Goal: Transaction & Acquisition: Purchase product/service

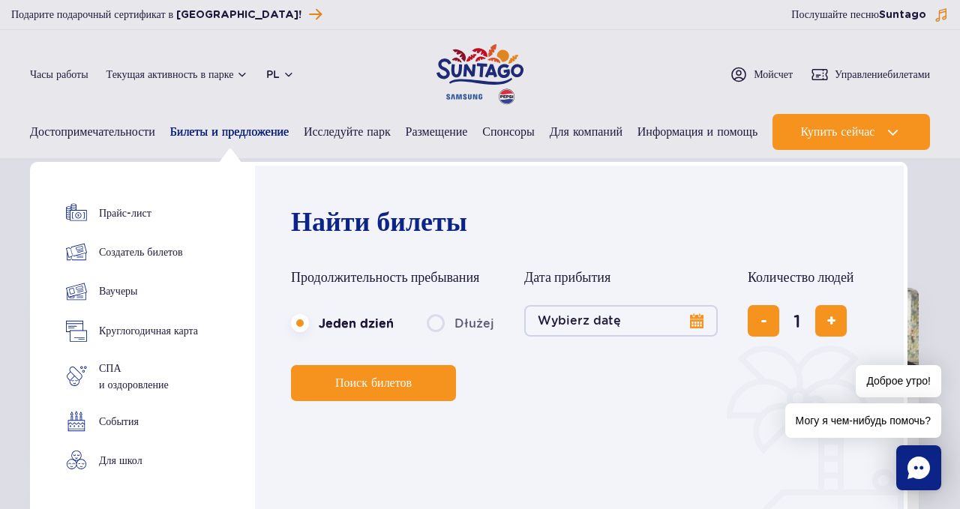
click at [236, 136] on font "Билеты и предложение" at bounding box center [229, 132] width 119 height 14
click at [699, 317] on button "Wybierz datę" at bounding box center [621, 321] width 194 height 32
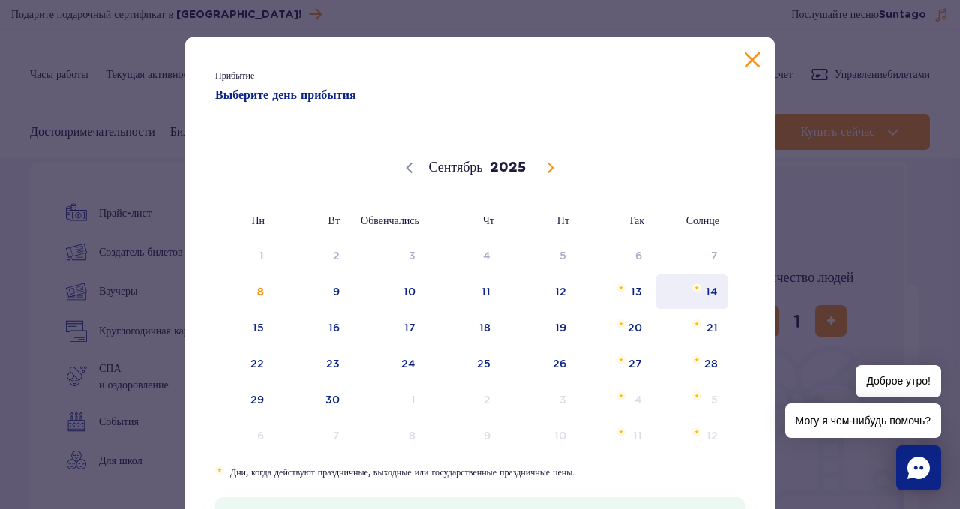
click at [704, 297] on span "14" at bounding box center [692, 292] width 76 height 35
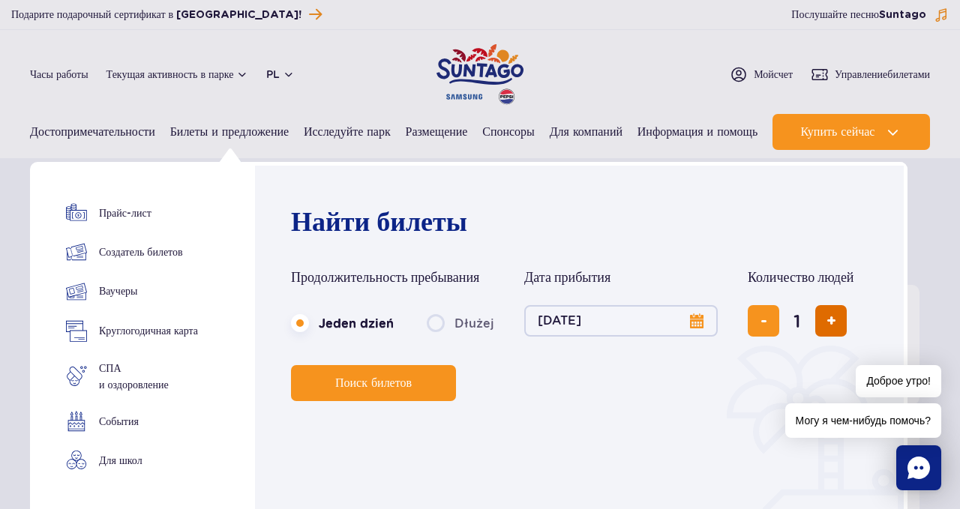
click at [828, 329] on button "dodaj bilet" at bounding box center [832, 321] width 32 height 32
type input "3"
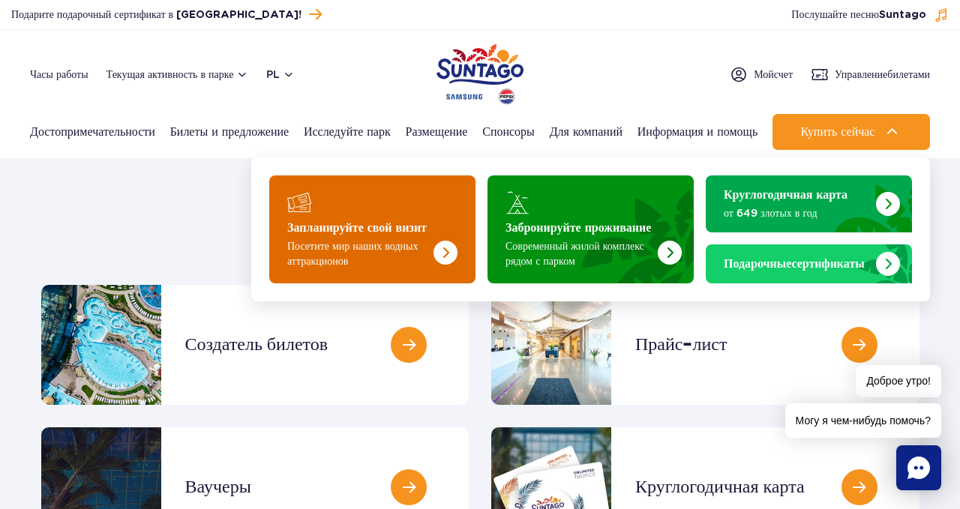
click at [434, 264] on img "Запланируйте свой визит" at bounding box center [415, 225] width 119 height 117
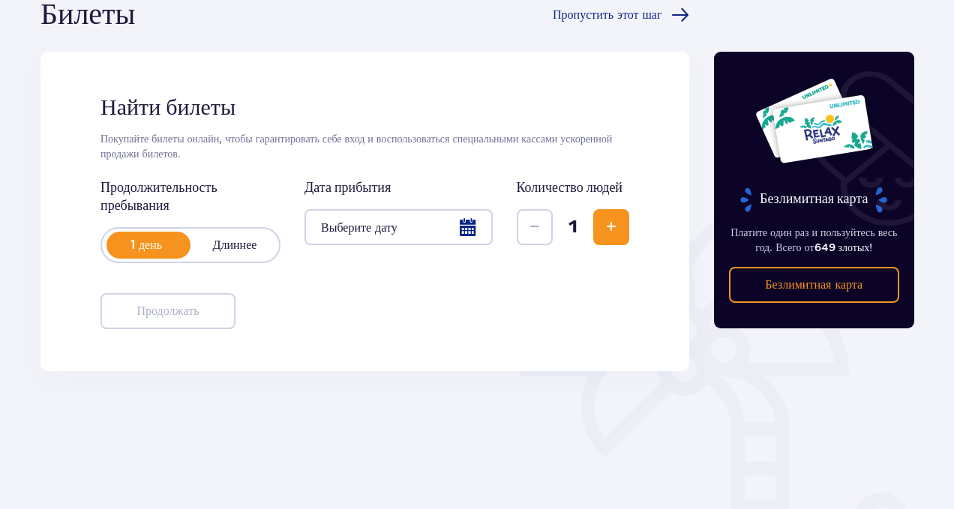
scroll to position [180, 0]
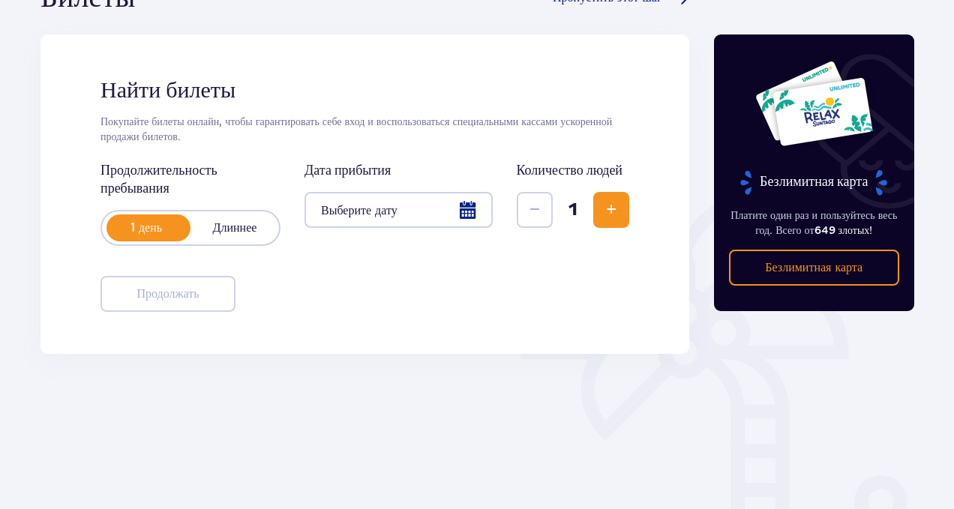
click at [464, 208] on div at bounding box center [399, 210] width 188 height 36
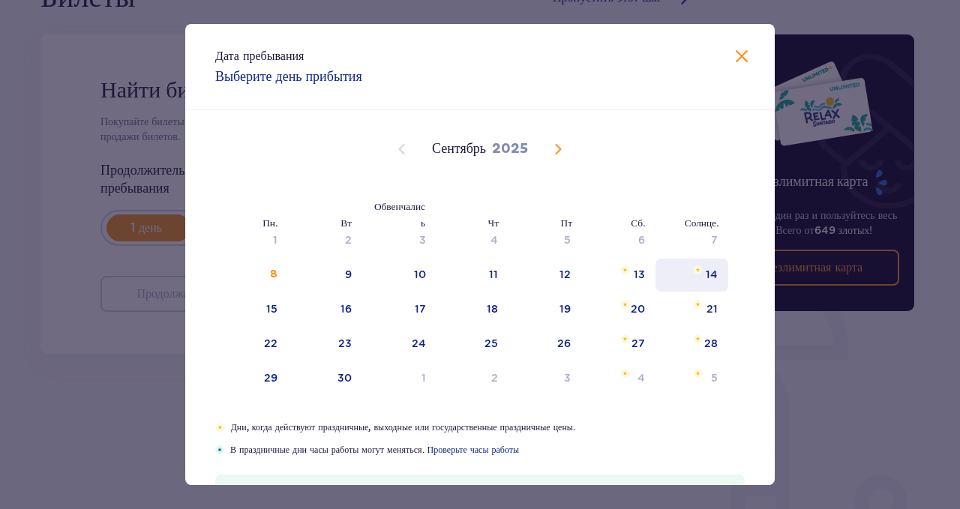
click at [686, 261] on div "14" at bounding box center [692, 275] width 73 height 33
type input "14.09.25"
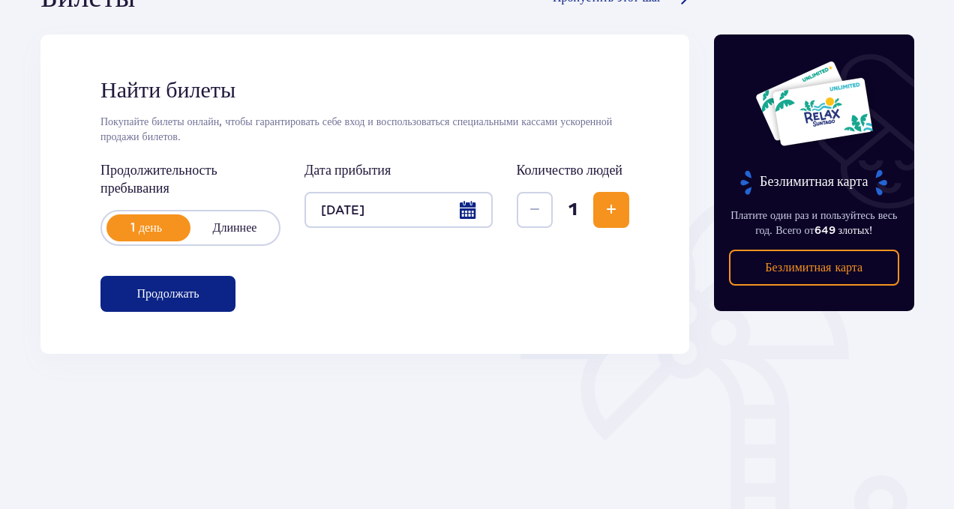
click at [611, 206] on span "Увеличивать" at bounding box center [611, 210] width 18 height 18
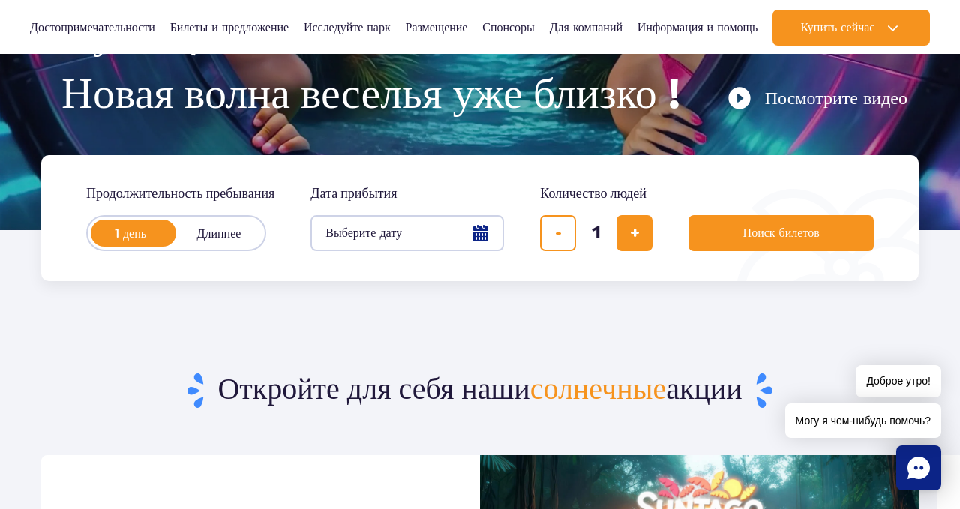
scroll to position [270, 0]
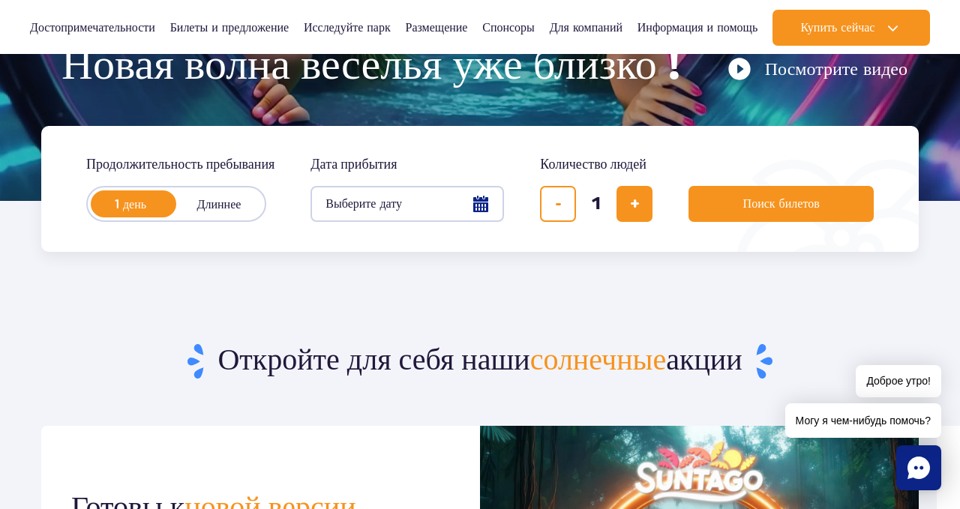
click at [483, 201] on button "Выберите дату" at bounding box center [408, 204] width 194 height 36
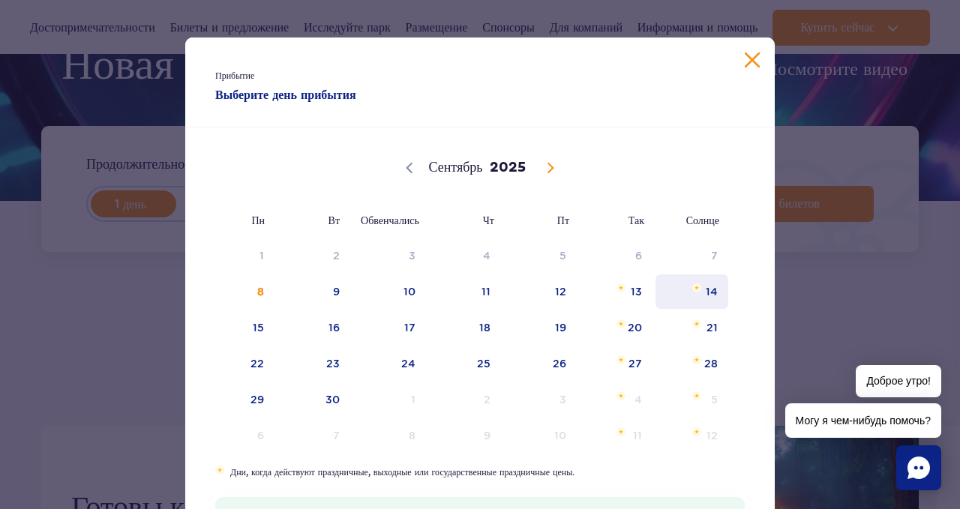
click at [695, 298] on span "14" at bounding box center [692, 292] width 76 height 35
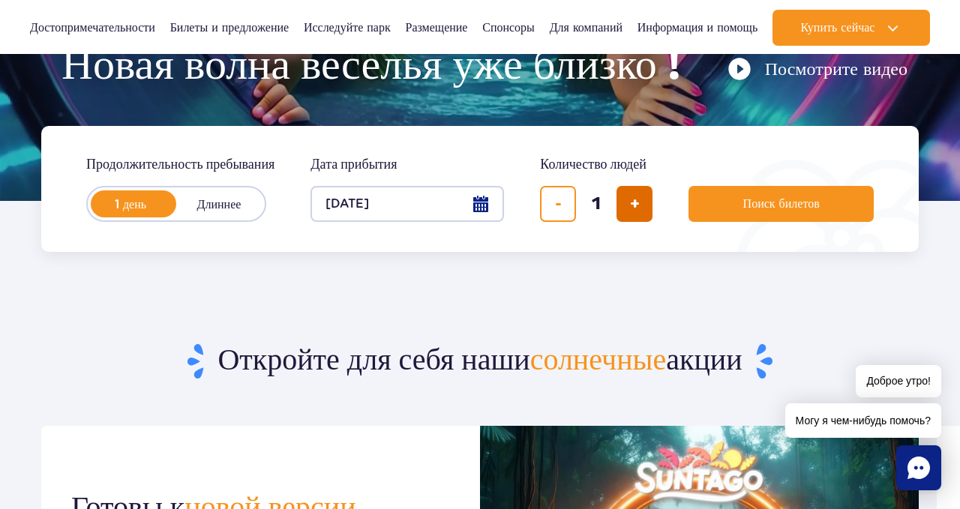
click at [635, 204] on span "добавить билет" at bounding box center [635, 204] width 10 height 0
type input "3"
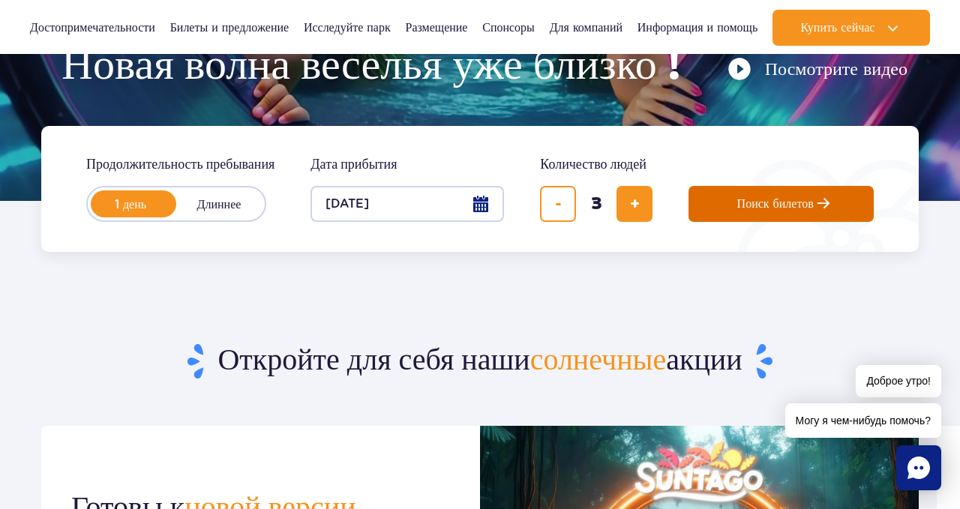
click at [729, 203] on button "Поиск билетов" at bounding box center [781, 204] width 185 height 36
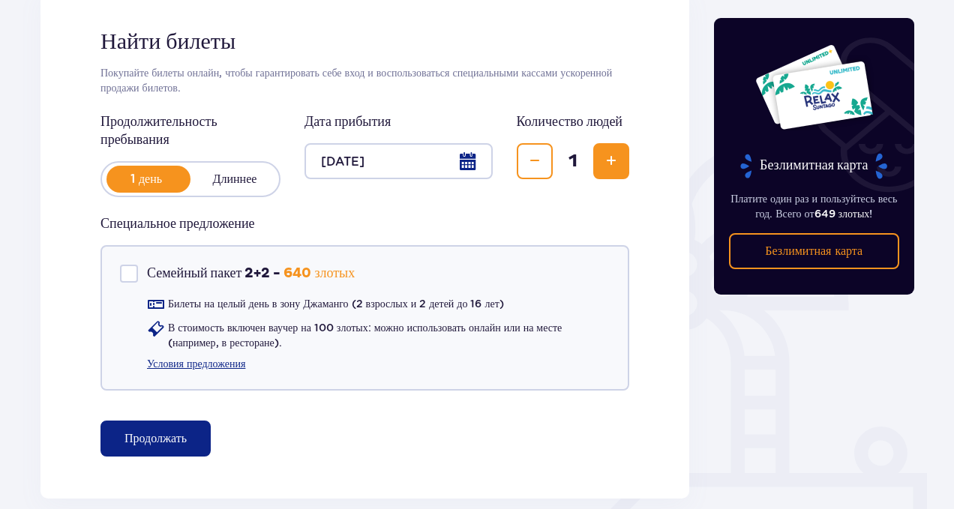
scroll to position [240, 0]
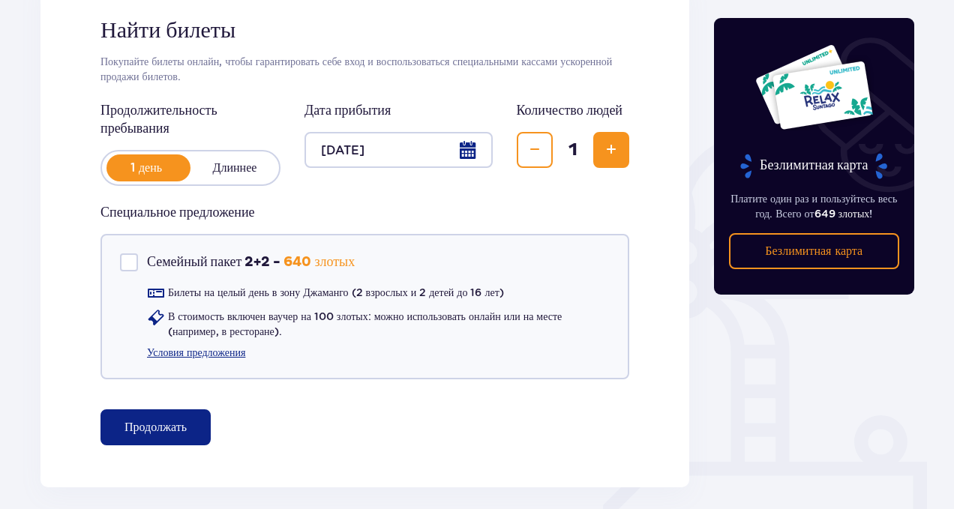
click at [605, 151] on span "Увеличивать" at bounding box center [611, 150] width 18 height 18
click at [539, 149] on span "Снижаться" at bounding box center [535, 150] width 18 height 18
click at [176, 426] on button "Продолжать" at bounding box center [156, 428] width 110 height 36
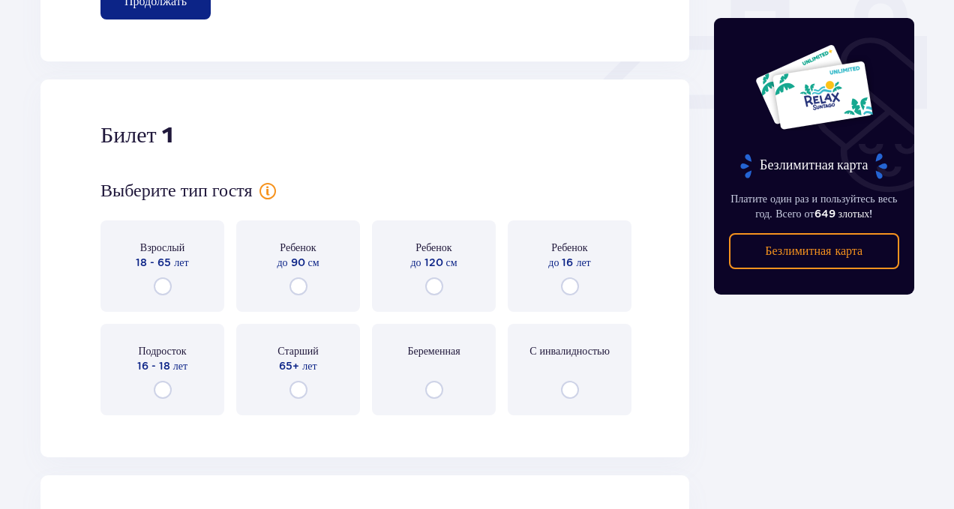
scroll to position [728, 0]
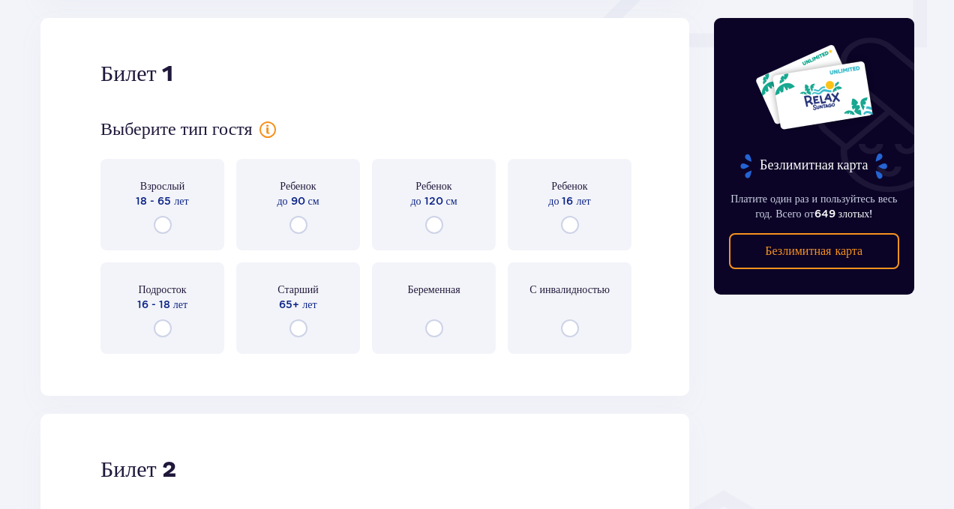
click at [162, 215] on div "Взрослый 18 - 65 лет" at bounding box center [163, 205] width 124 height 92
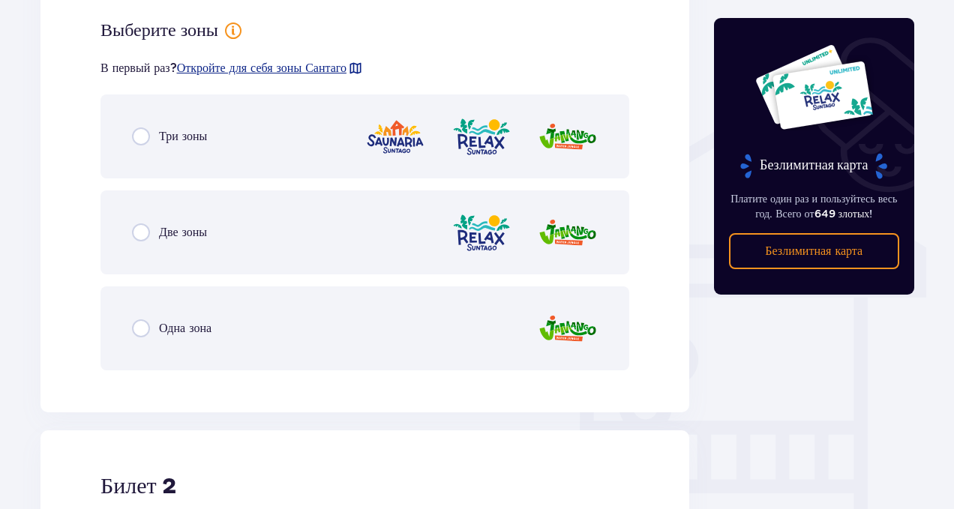
scroll to position [1094, 0]
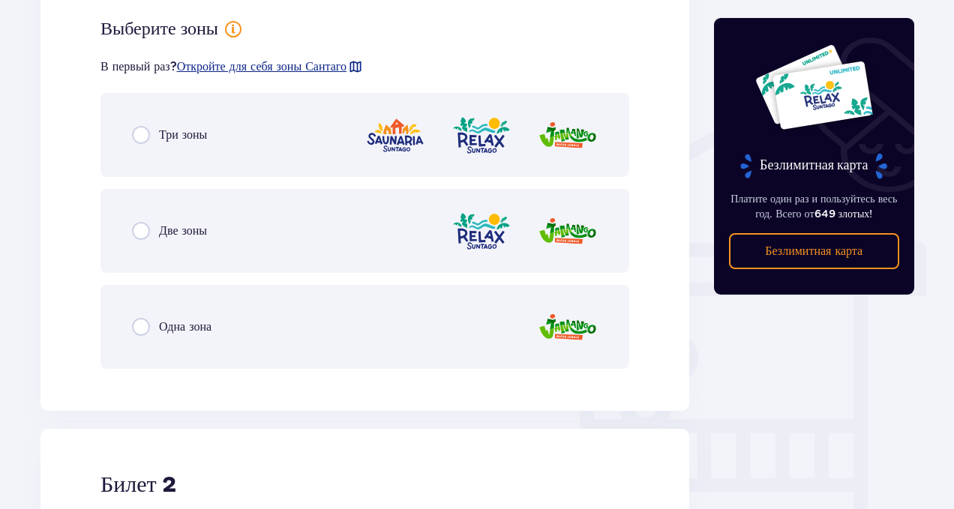
click at [194, 234] on font "Две зоны" at bounding box center [183, 231] width 48 height 14
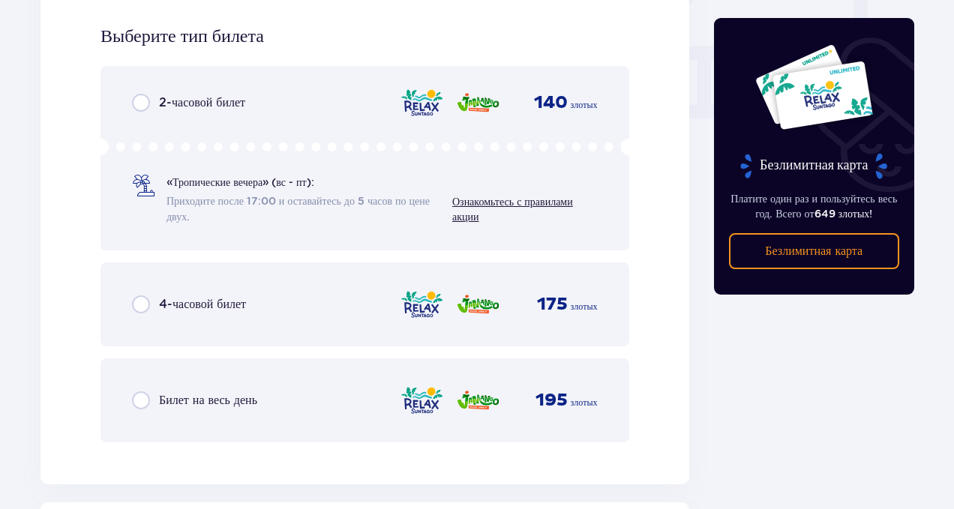
scroll to position [1475, 0]
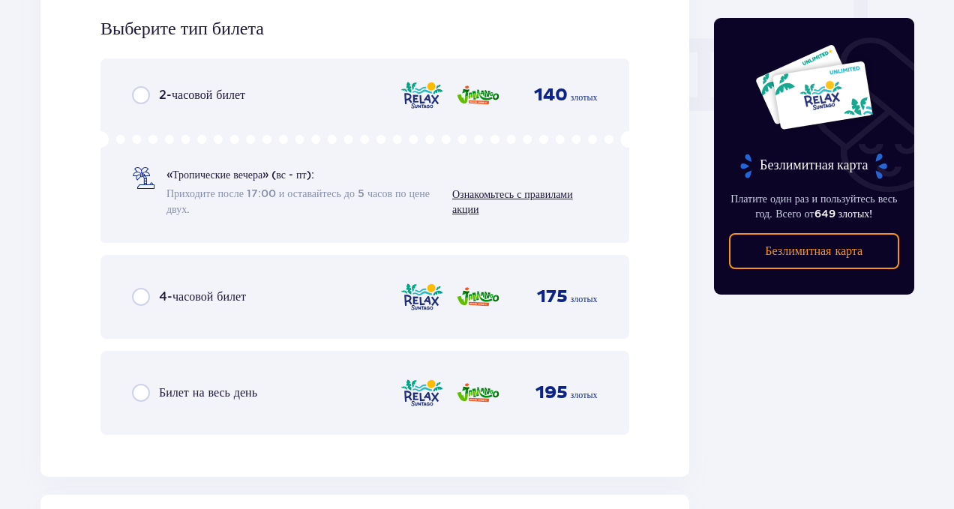
click at [239, 393] on font "Билет на весь день" at bounding box center [208, 393] width 98 height 14
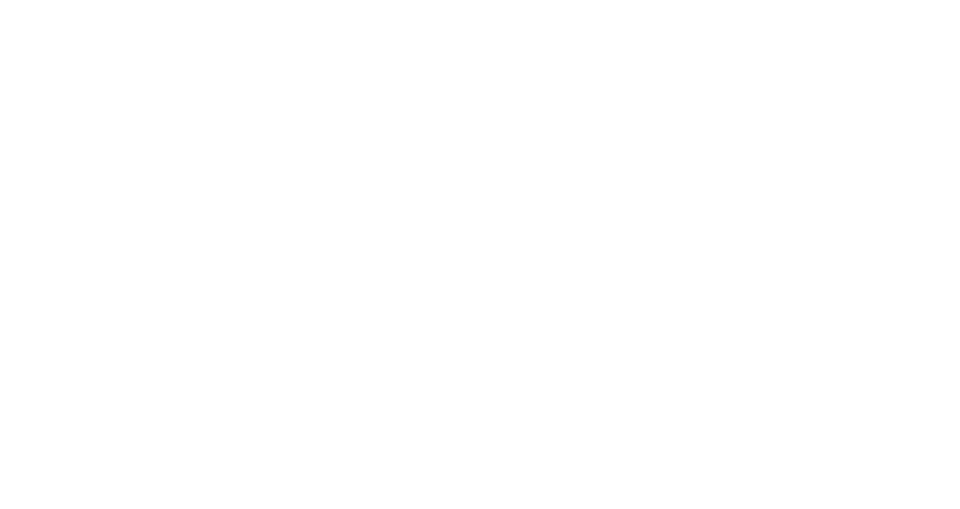
scroll to position [0, 0]
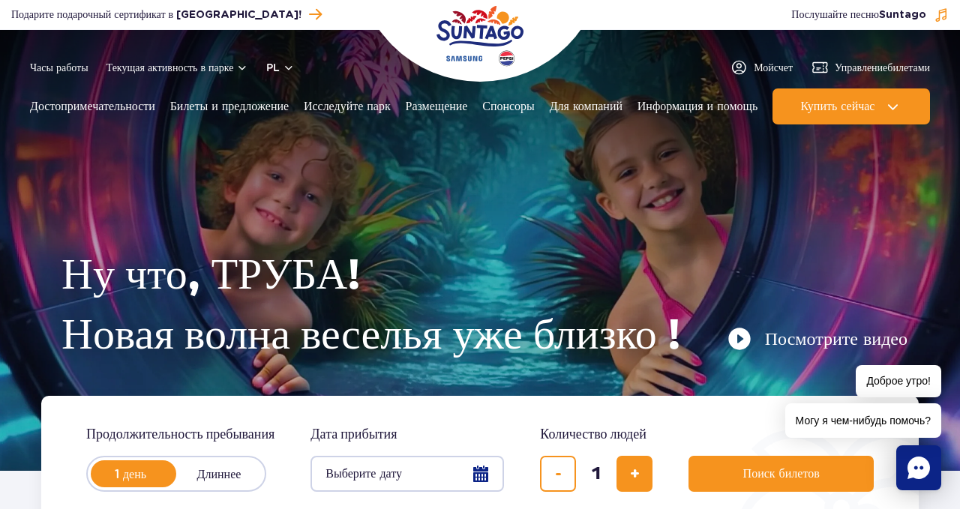
click at [742, 339] on button "Посмотрите видео" at bounding box center [818, 339] width 180 height 24
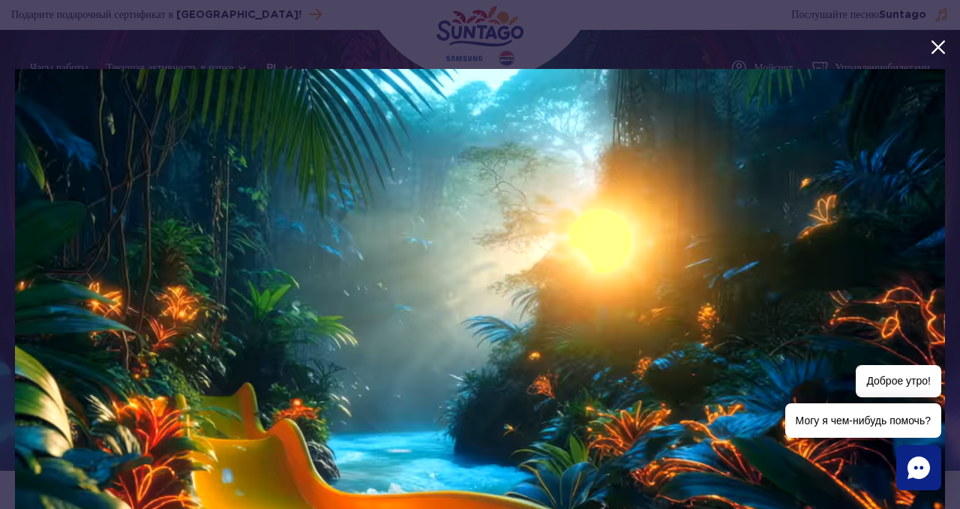
click at [942, 48] on button "menu.aria_label.close_suntago_spot_modal" at bounding box center [939, 48] width 20 height 20
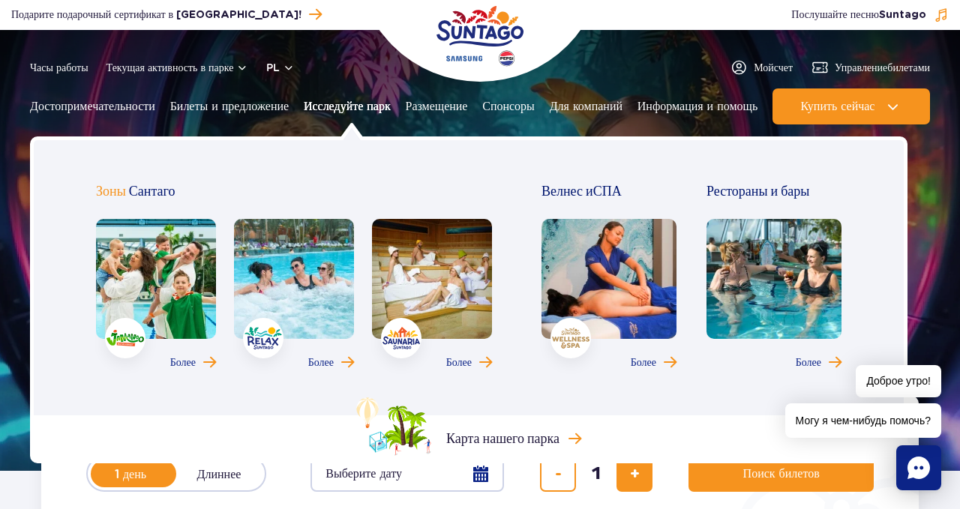
click at [353, 107] on font "Исследуйте парк" at bounding box center [347, 106] width 87 height 14
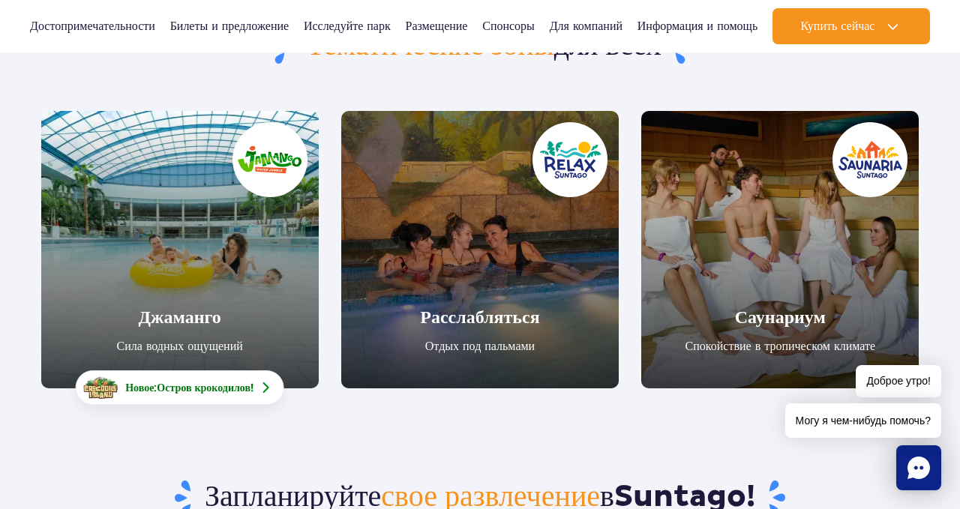
scroll to position [180, 0]
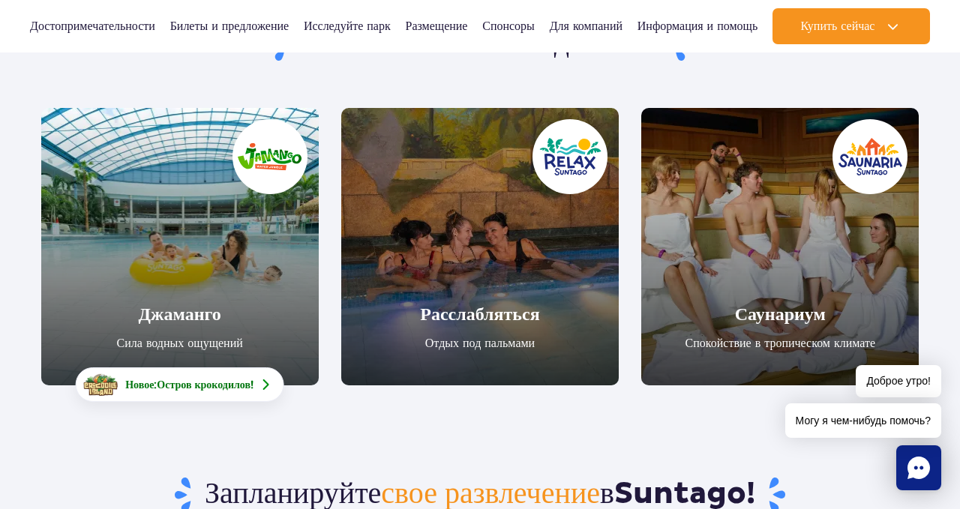
click at [171, 314] on link "Джаманго" at bounding box center [180, 247] width 278 height 278
click at [495, 347] on link "Расслабляться" at bounding box center [480, 247] width 278 height 278
click at [764, 315] on link "Саунариум" at bounding box center [780, 247] width 278 height 278
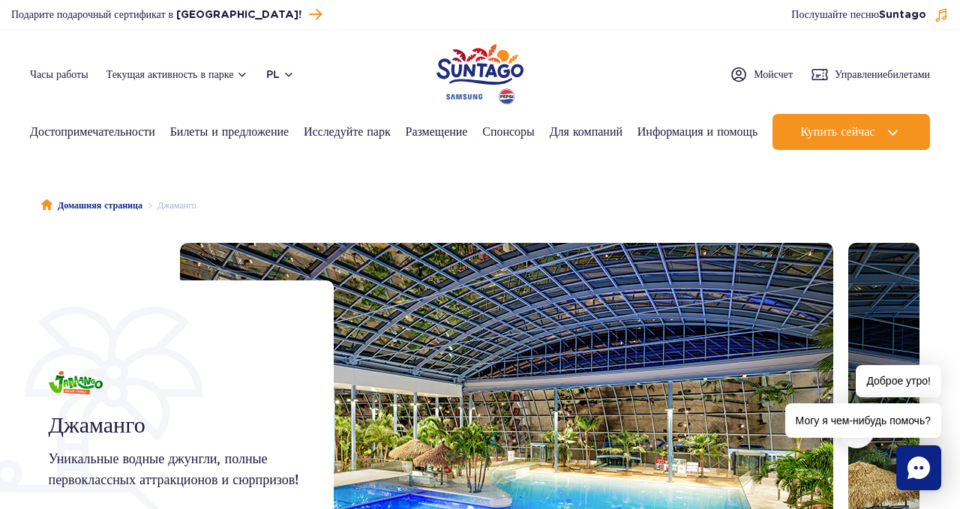
scroll to position [1, 0]
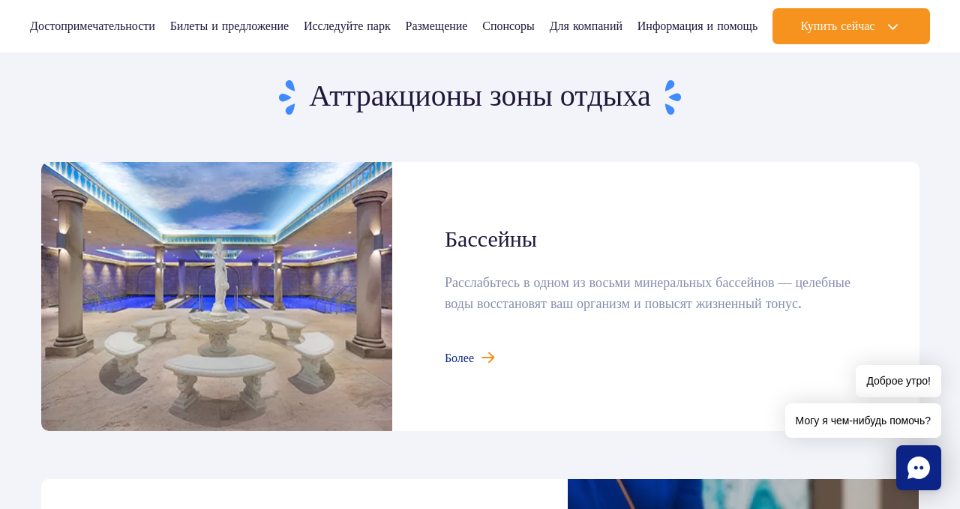
scroll to position [930, 0]
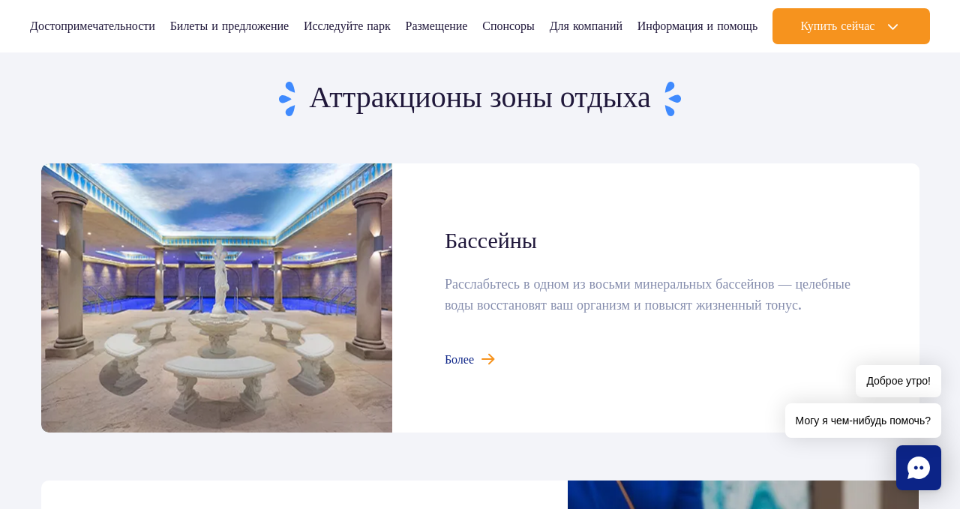
click at [477, 367] on link at bounding box center [480, 298] width 879 height 269
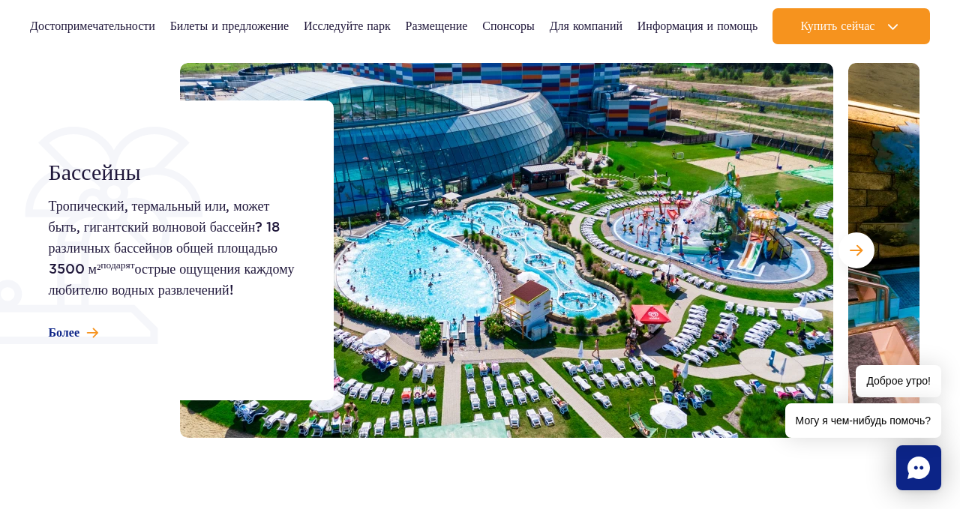
scroll to position [210, 0]
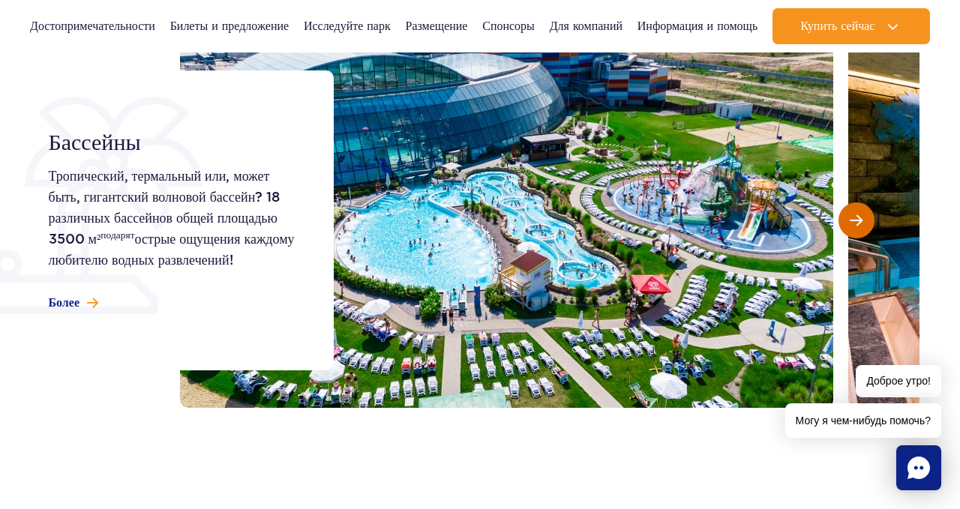
click at [857, 218] on span "Следующий слайд" at bounding box center [856, 221] width 13 height 14
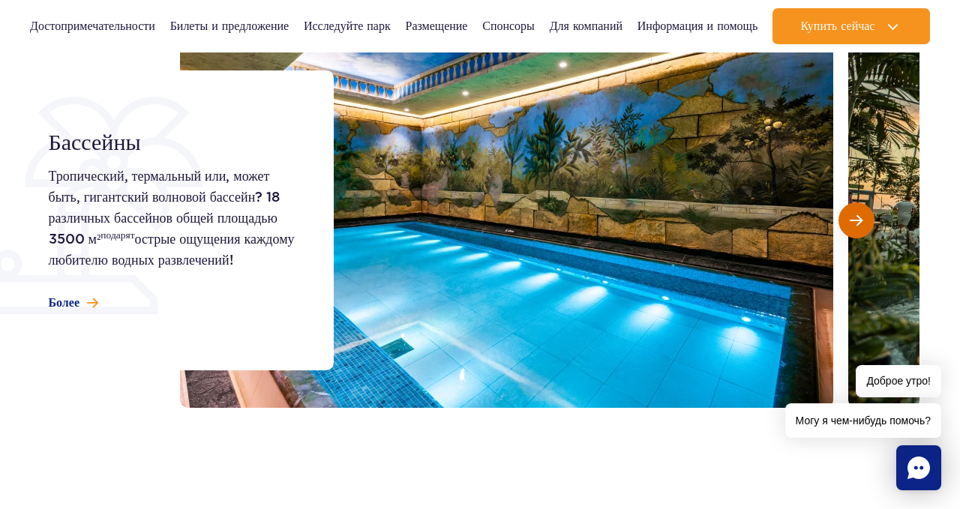
click at [857, 218] on span "Следующий слайд" at bounding box center [856, 221] width 13 height 14
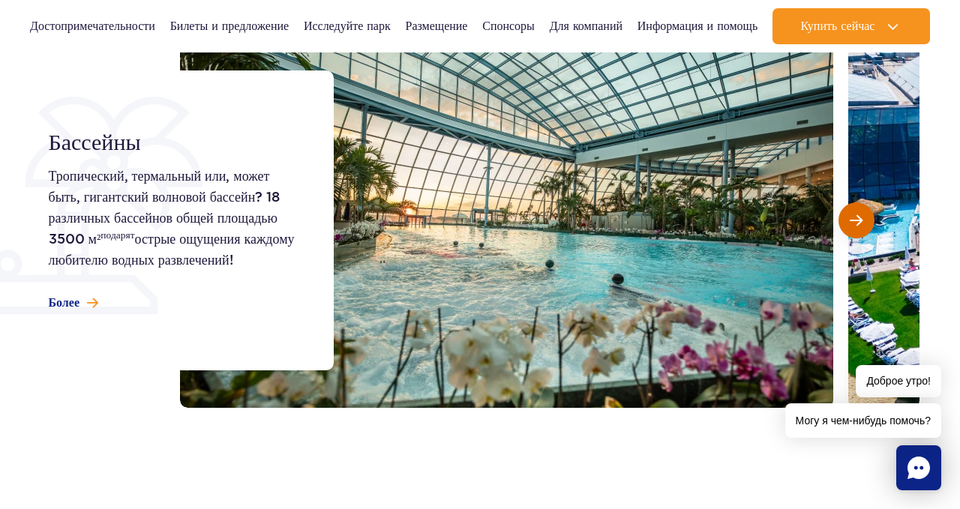
click at [858, 218] on span "Следующий слайд" at bounding box center [856, 221] width 13 height 14
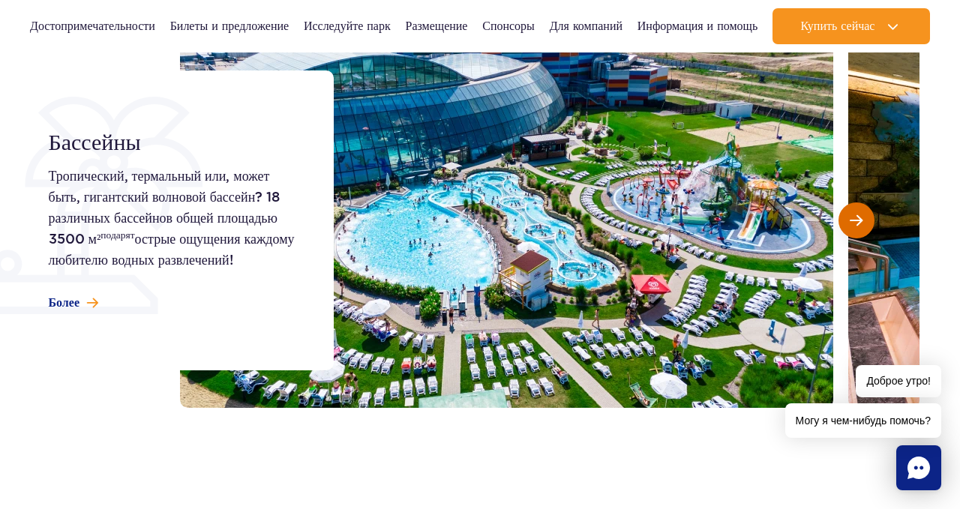
click at [858, 218] on span "Следующий слайд" at bounding box center [856, 221] width 13 height 14
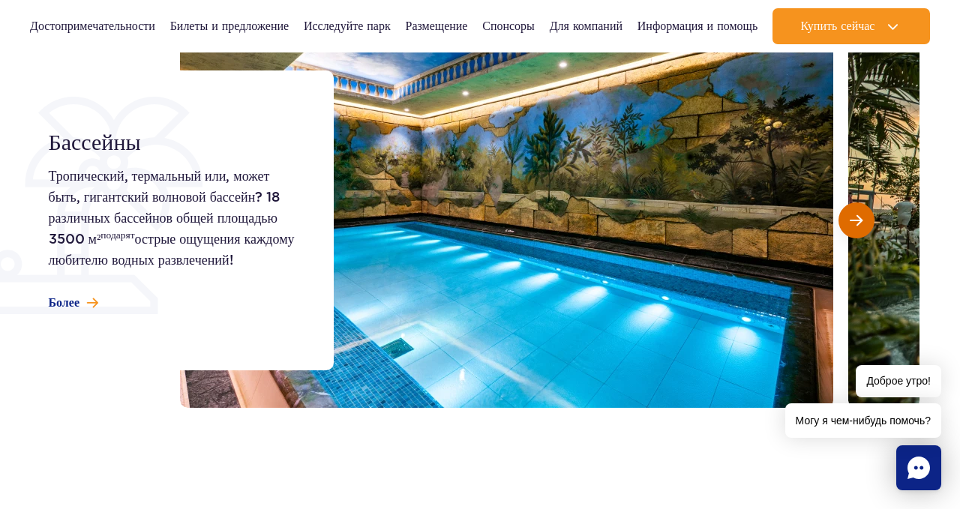
click at [858, 218] on span "Следующий слайд" at bounding box center [856, 221] width 13 height 14
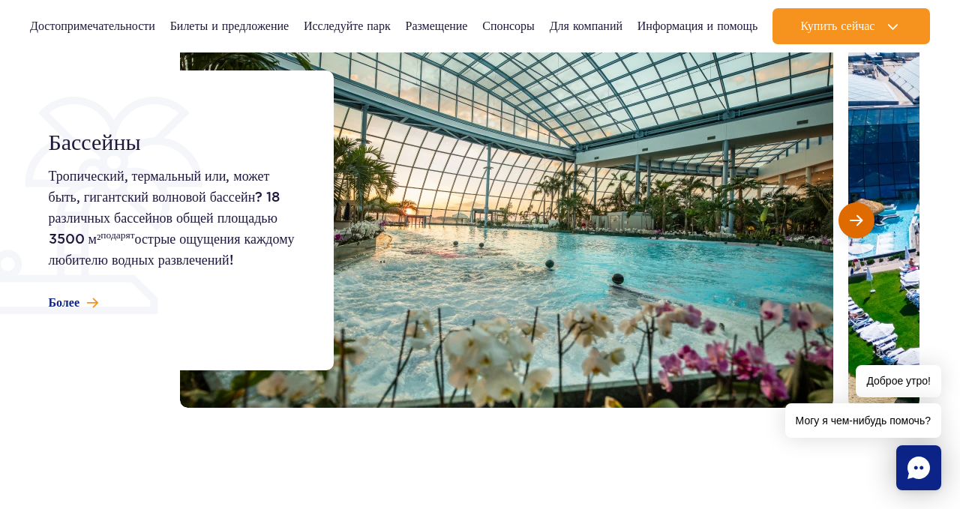
click at [858, 218] on span "Следующий слайд" at bounding box center [856, 221] width 13 height 14
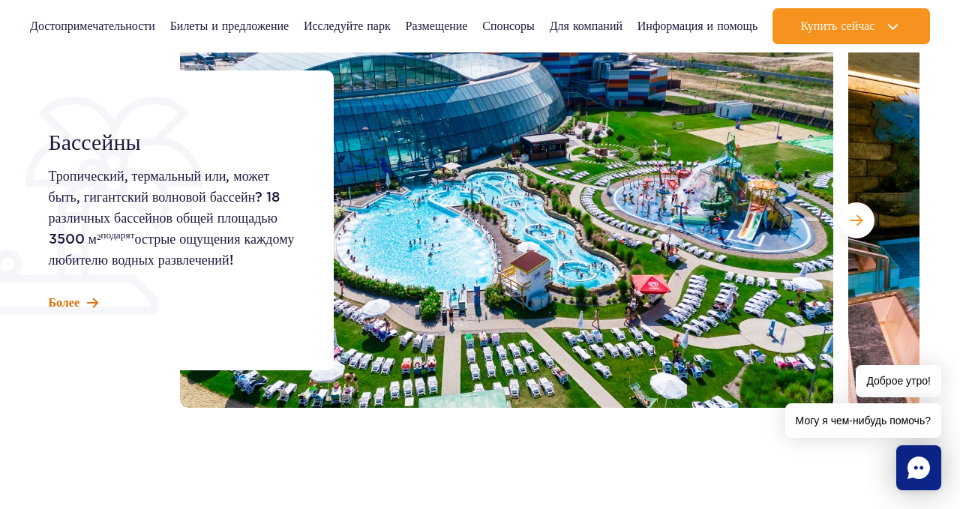
click at [70, 304] on font "Более" at bounding box center [65, 303] width 32 height 14
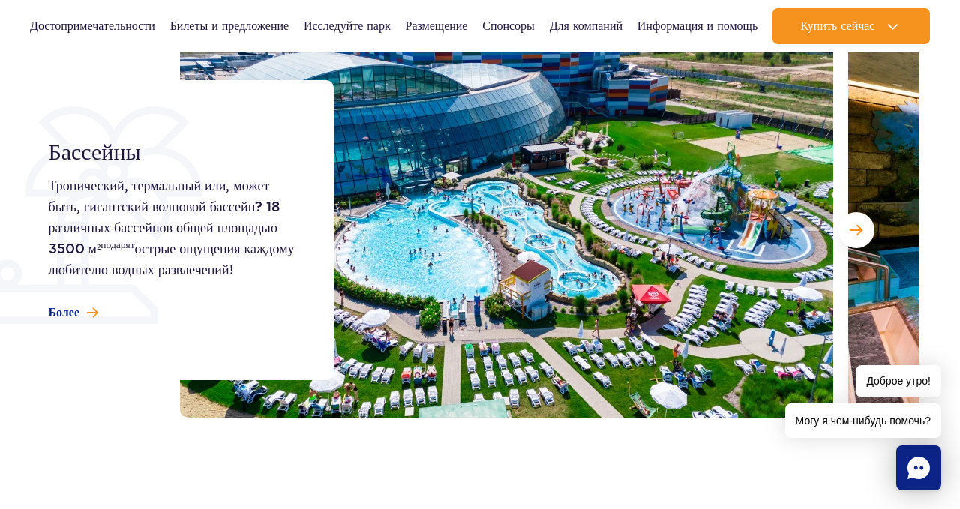
scroll to position [210, 0]
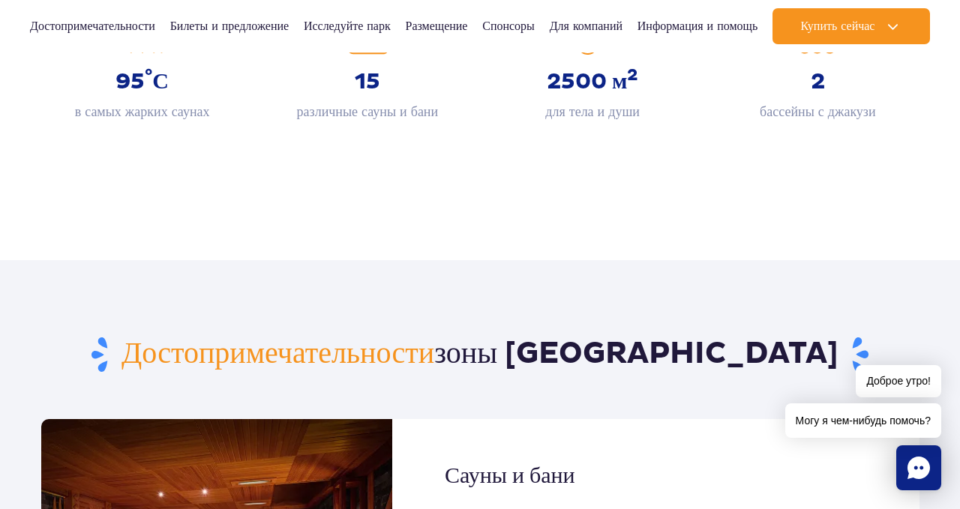
scroll to position [630, 0]
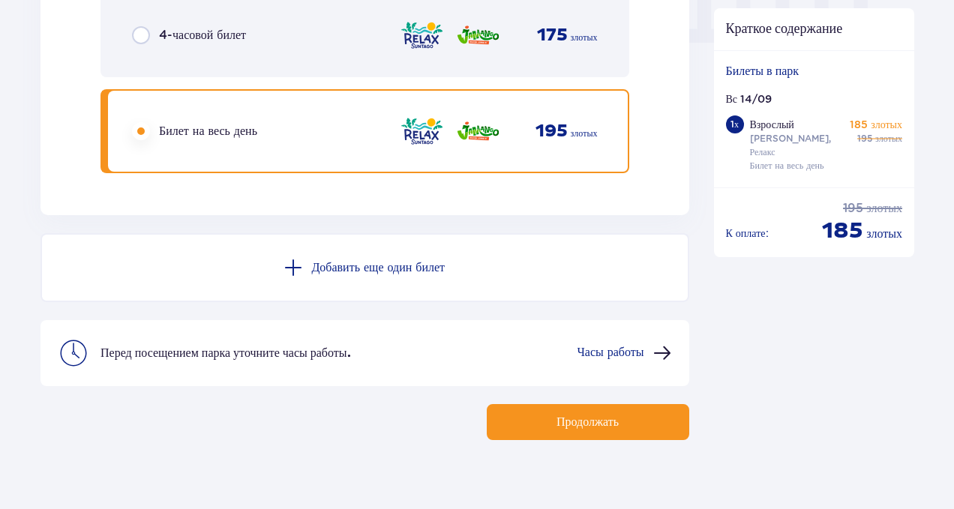
scroll to position [1564, 0]
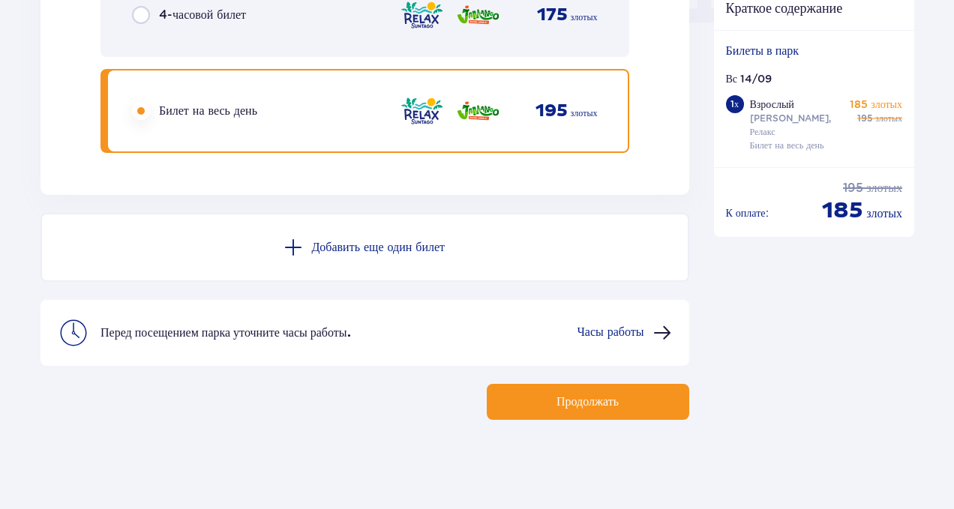
click at [346, 249] on font "Добавить еще один билет" at bounding box center [378, 248] width 134 height 12
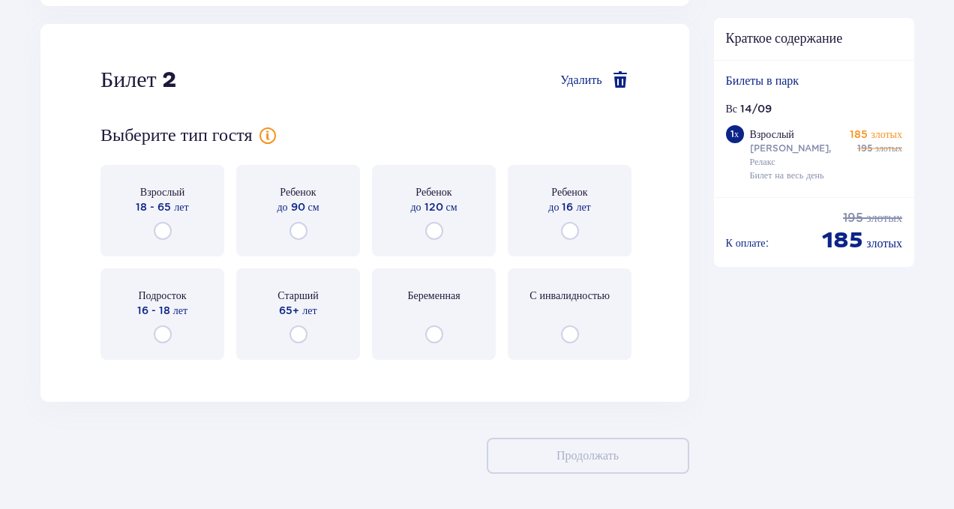
scroll to position [1758, 0]
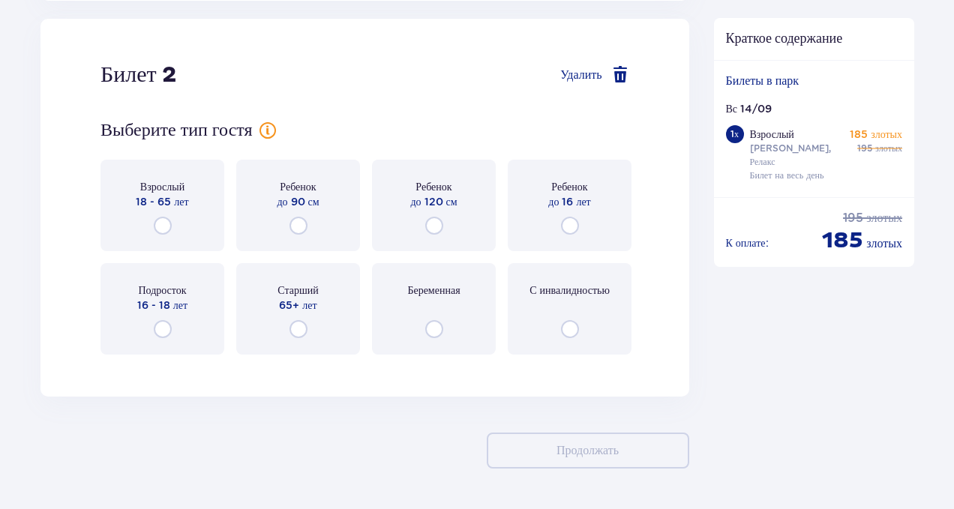
click at [178, 323] on div "Подросток 16 - 18 лет" at bounding box center [163, 309] width 124 height 92
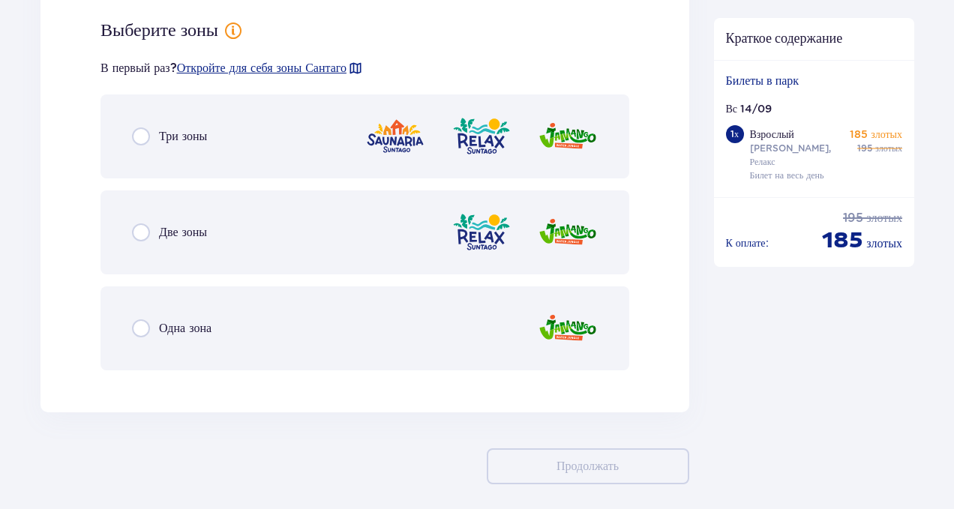
scroll to position [2124, 0]
click at [176, 230] on font "Две зоны" at bounding box center [183, 231] width 48 height 14
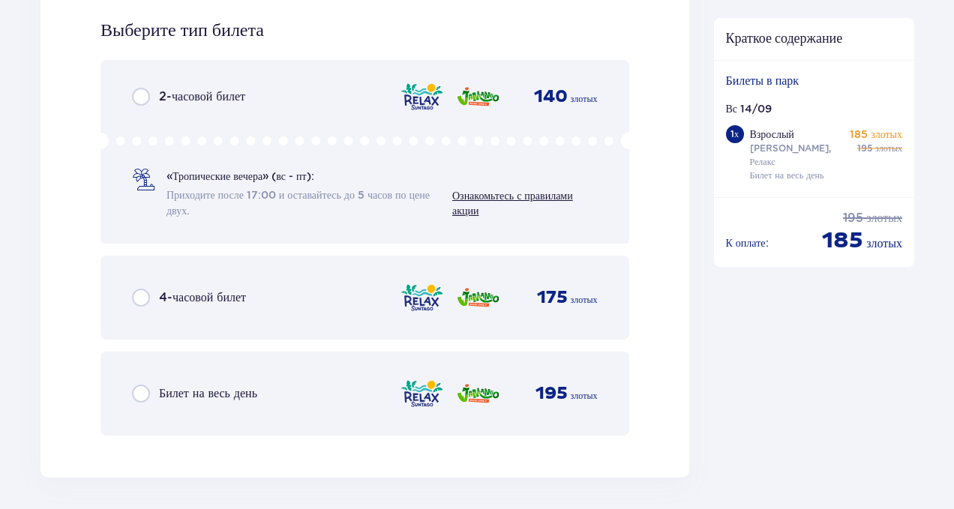
scroll to position [2505, 0]
click at [208, 385] on p "Билет на весь день" at bounding box center [208, 393] width 98 height 17
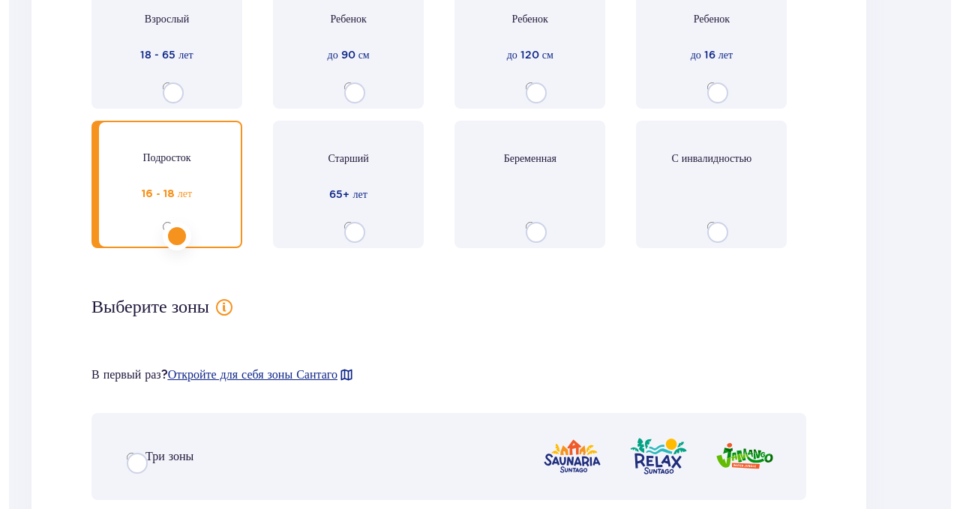
scroll to position [0, 0]
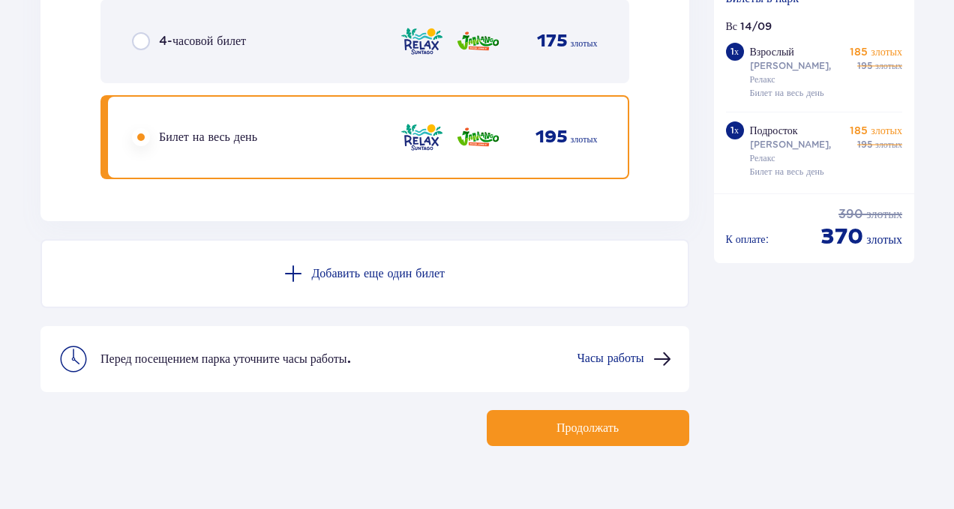
scroll to position [2788, 0]
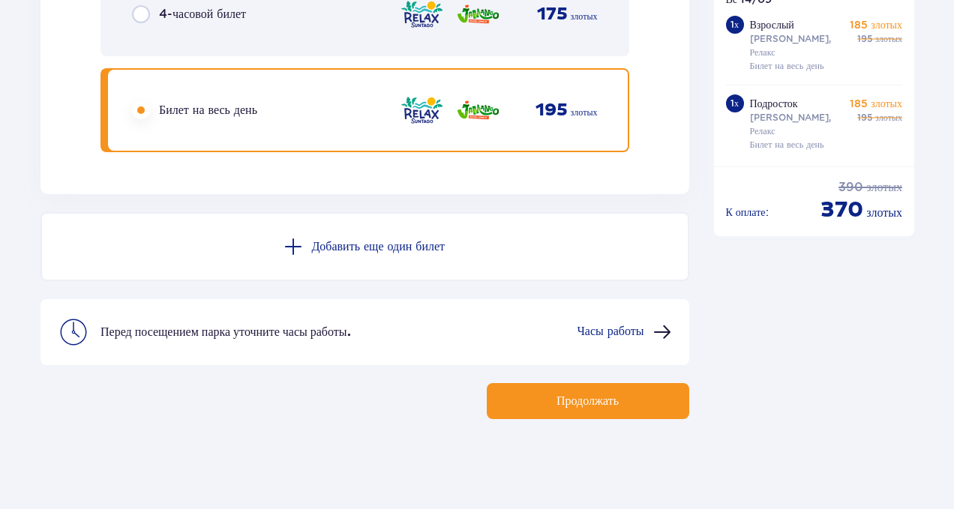
click at [365, 245] on font "Добавить еще один билет" at bounding box center [378, 247] width 134 height 12
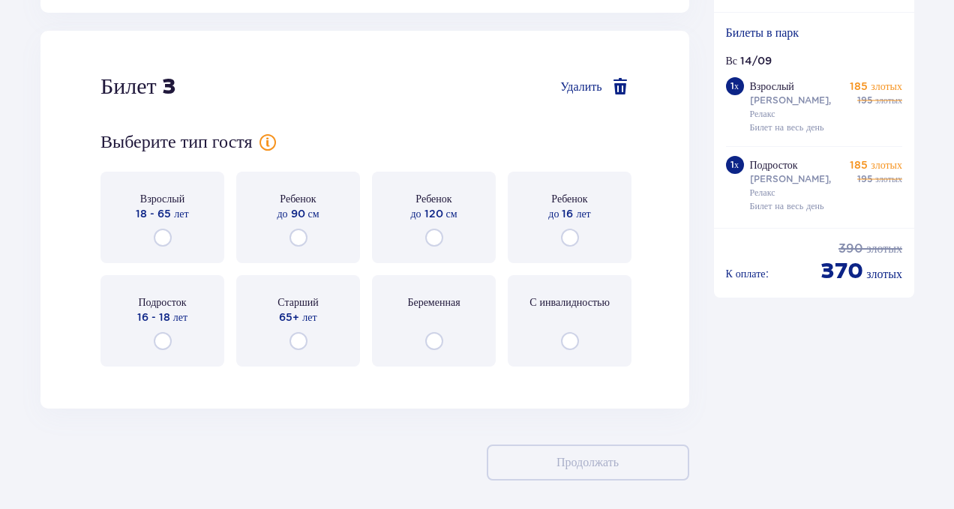
scroll to position [3164, 0]
click at [161, 226] on div "Взрослый 18 - 65 лет" at bounding box center [163, 217] width 124 height 92
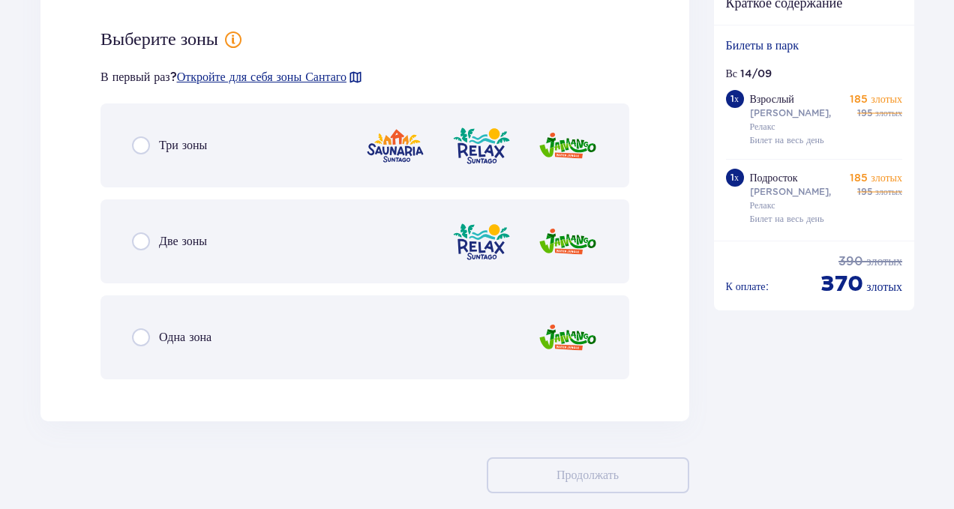
scroll to position [3542, 0]
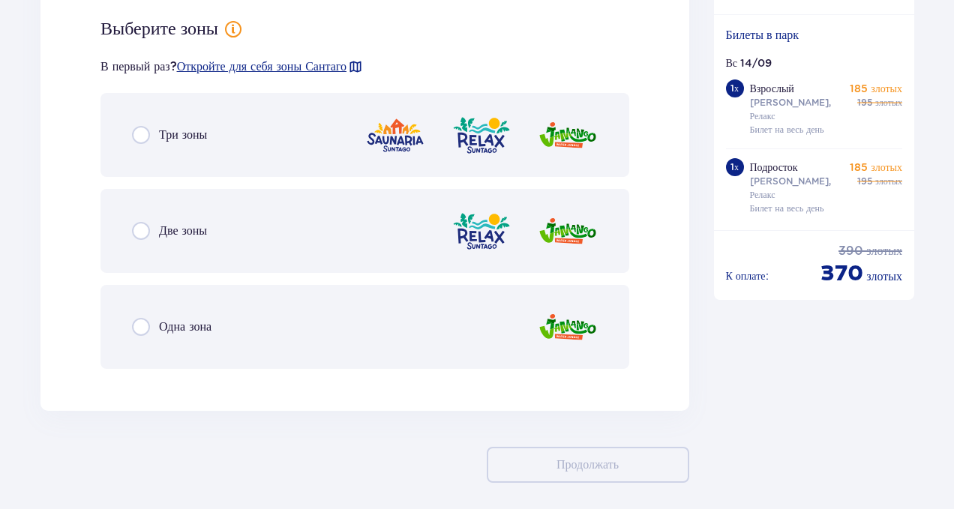
click at [161, 226] on font "Две зоны" at bounding box center [183, 231] width 48 height 14
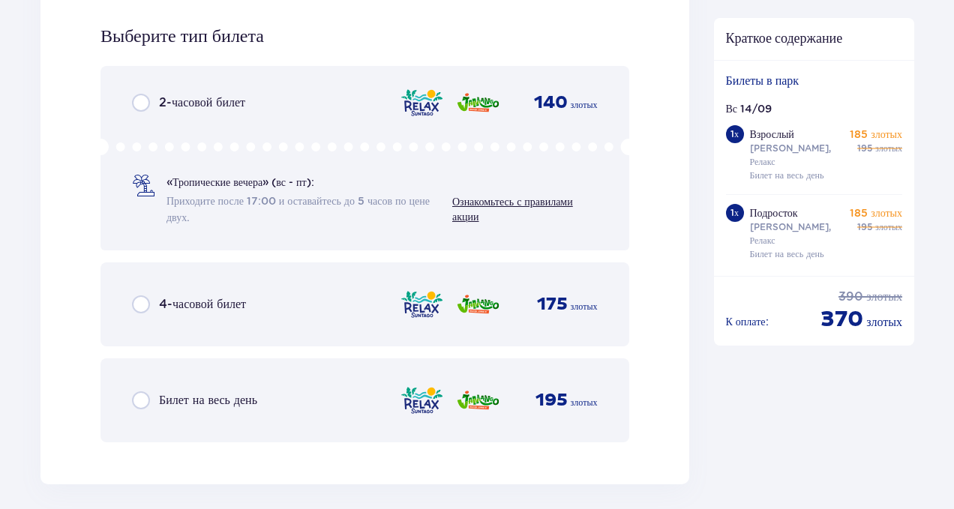
scroll to position [3923, 0]
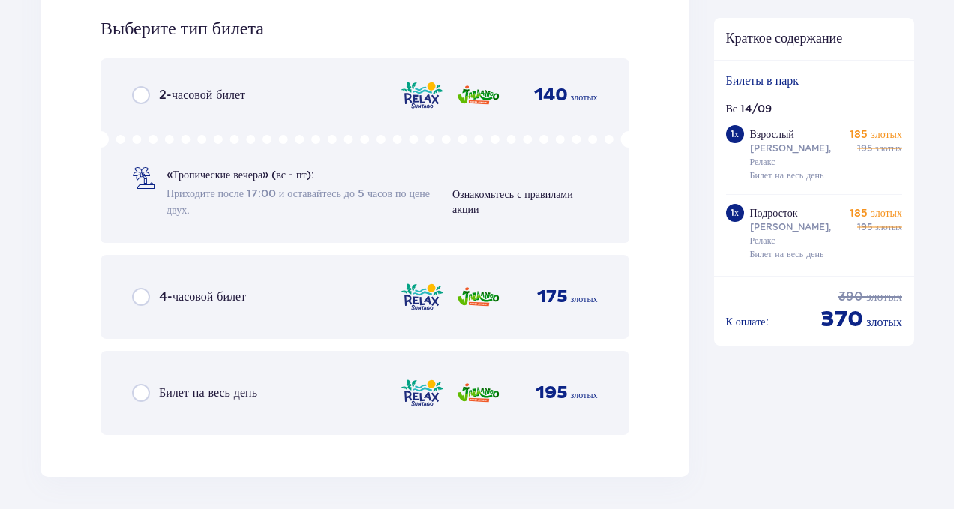
click at [203, 386] on font "Билет на весь день" at bounding box center [208, 393] width 98 height 14
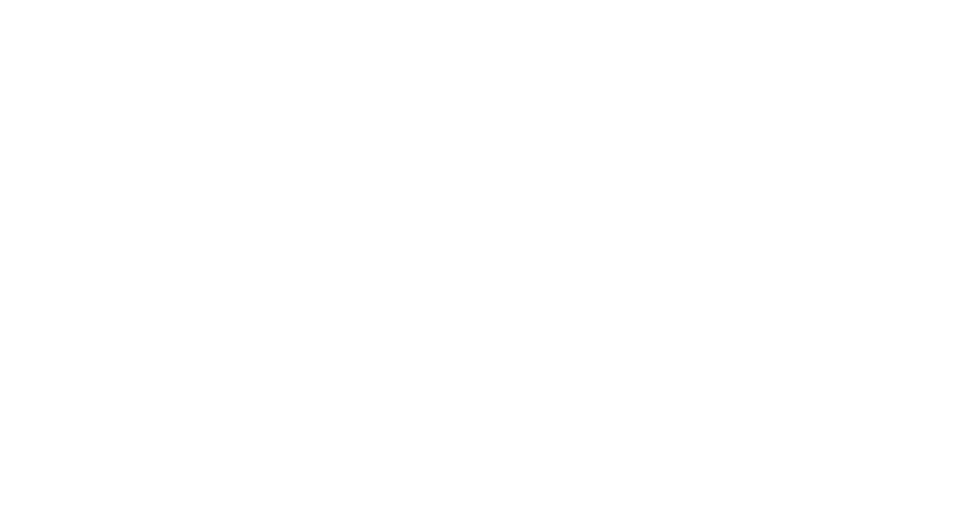
scroll to position [0, 0]
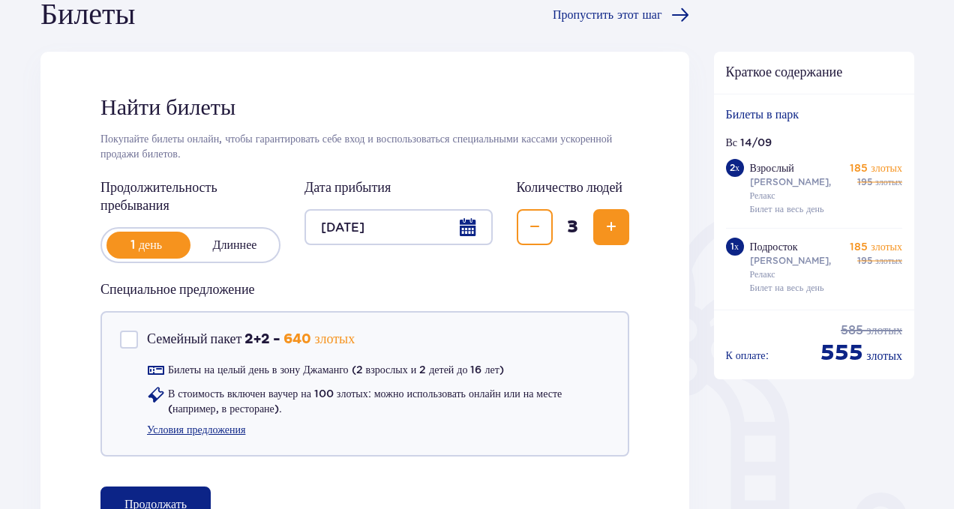
scroll to position [210, 0]
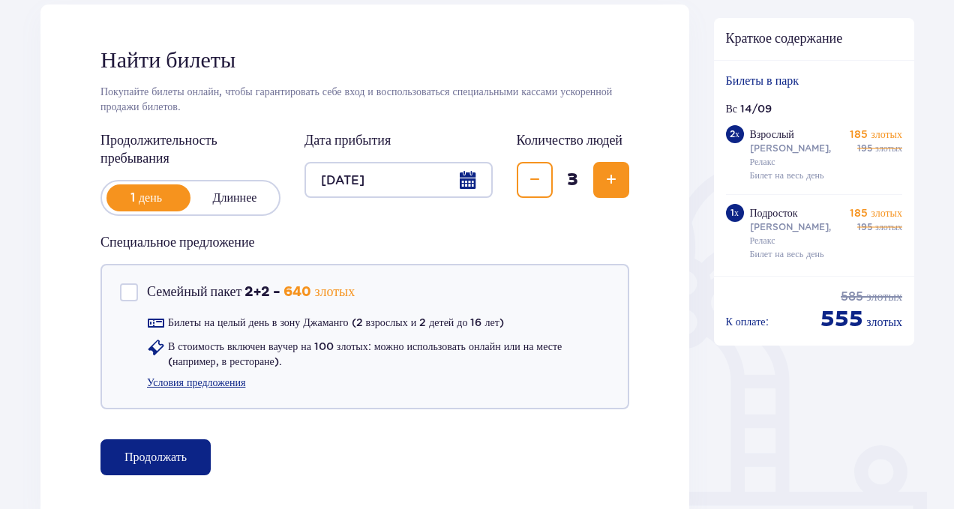
click at [171, 464] on font "Продолжать" at bounding box center [156, 457] width 62 height 17
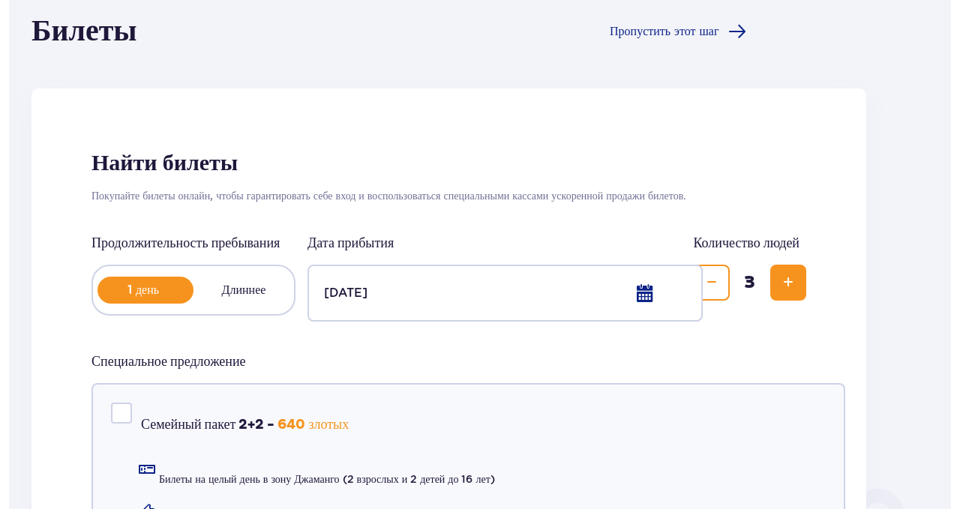
scroll to position [0, 0]
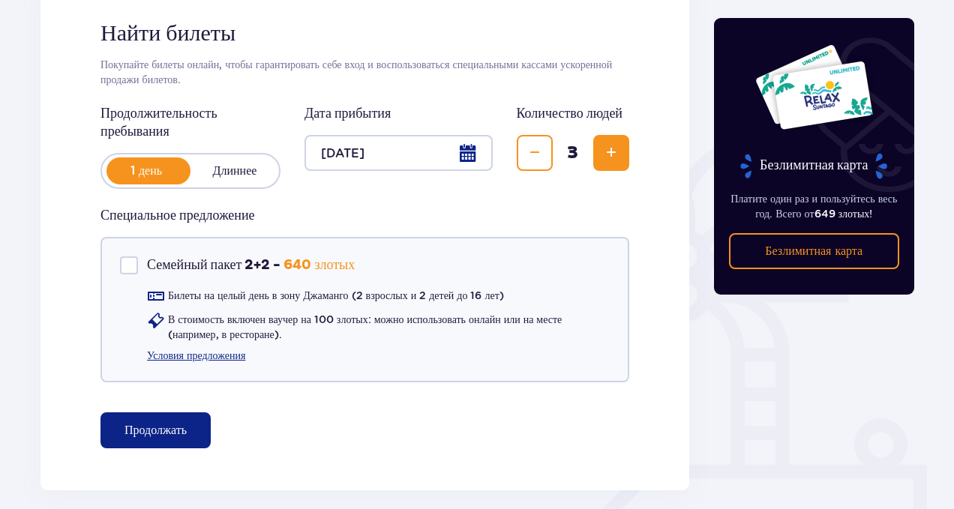
scroll to position [240, 0]
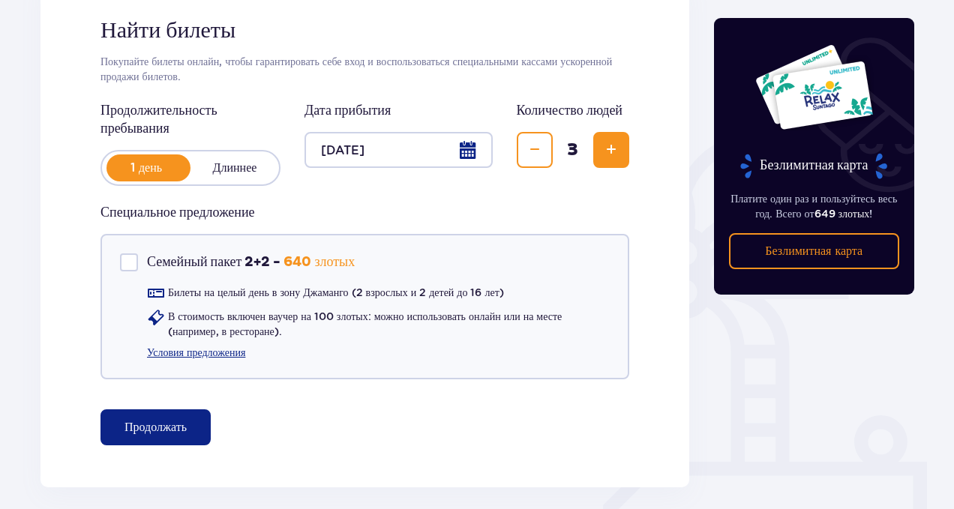
click at [179, 436] on button "Продолжать" at bounding box center [156, 428] width 110 height 36
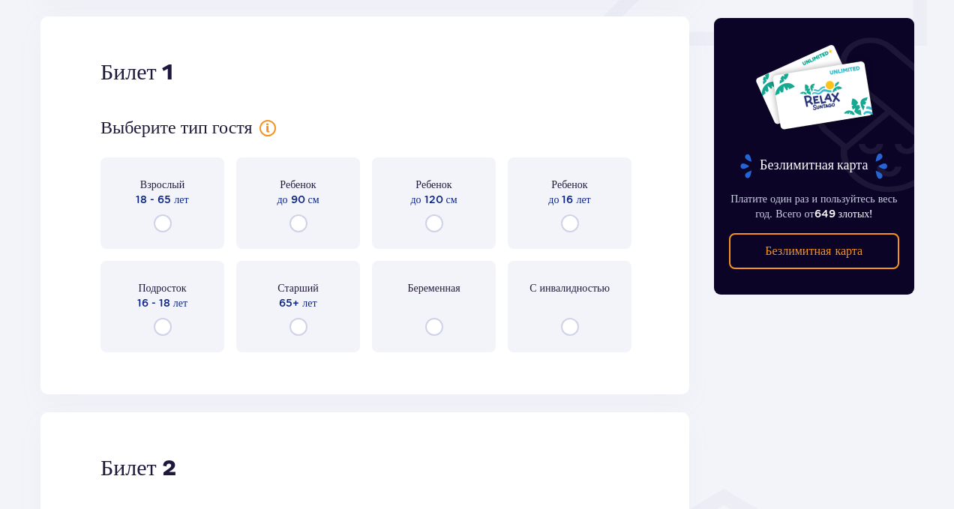
scroll to position [728, 0]
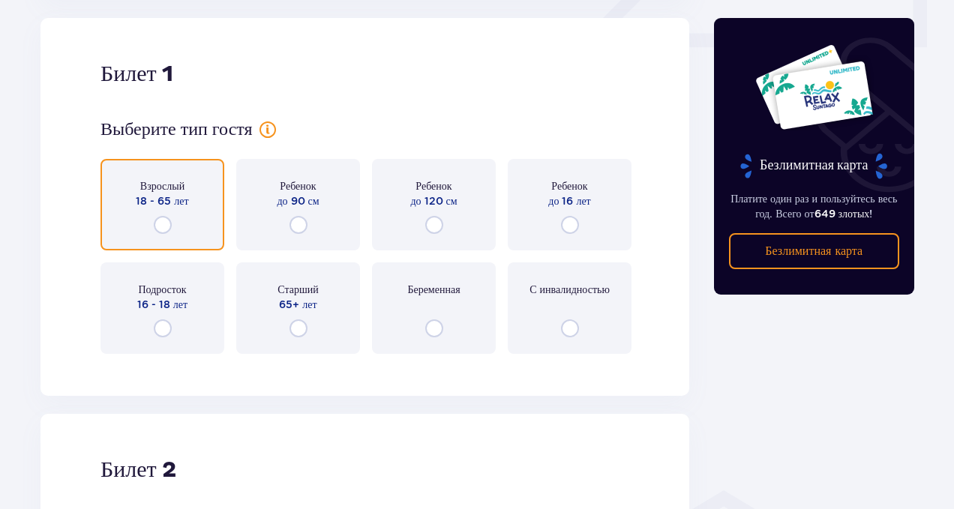
click at [170, 225] on input "radio" at bounding box center [163, 225] width 18 height 18
radio input "true"
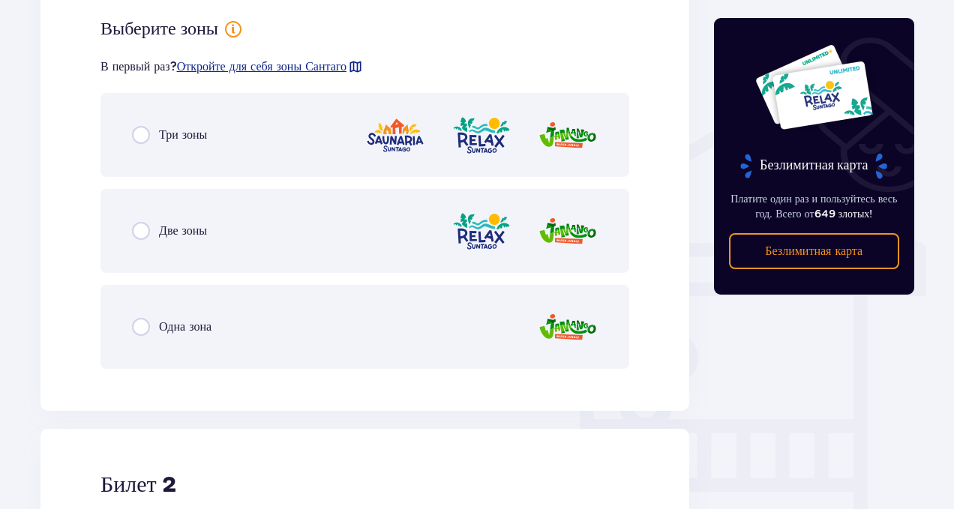
click at [170, 225] on font "Две зоны" at bounding box center [183, 231] width 48 height 14
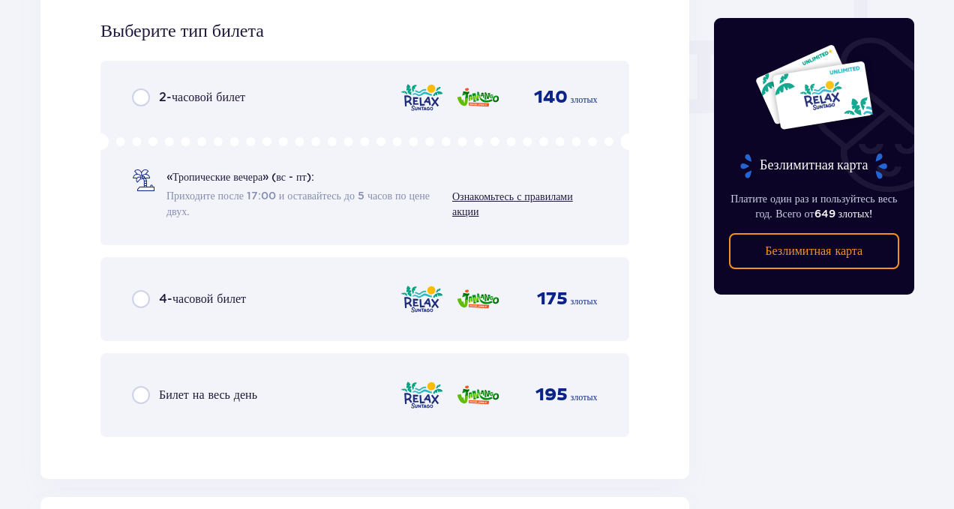
scroll to position [1475, 0]
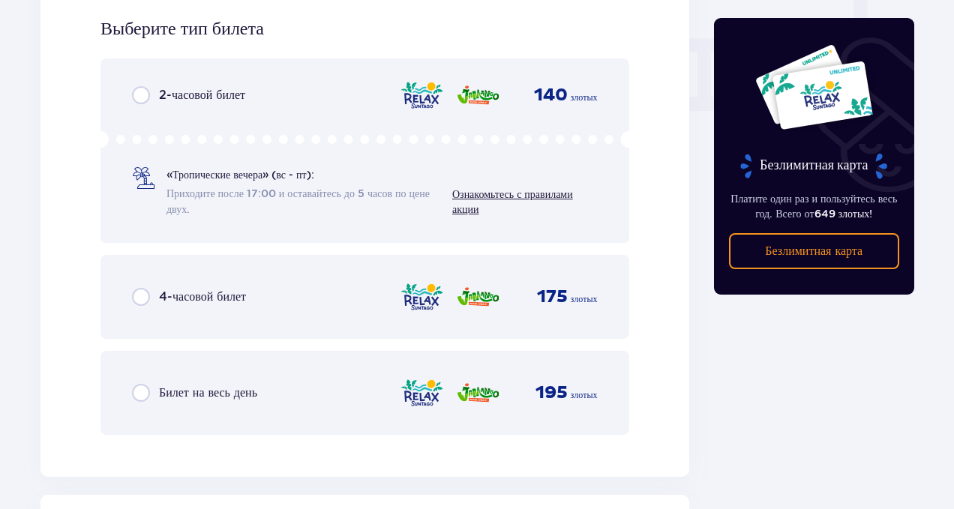
click at [190, 394] on font "Билет на весь день" at bounding box center [208, 393] width 98 height 14
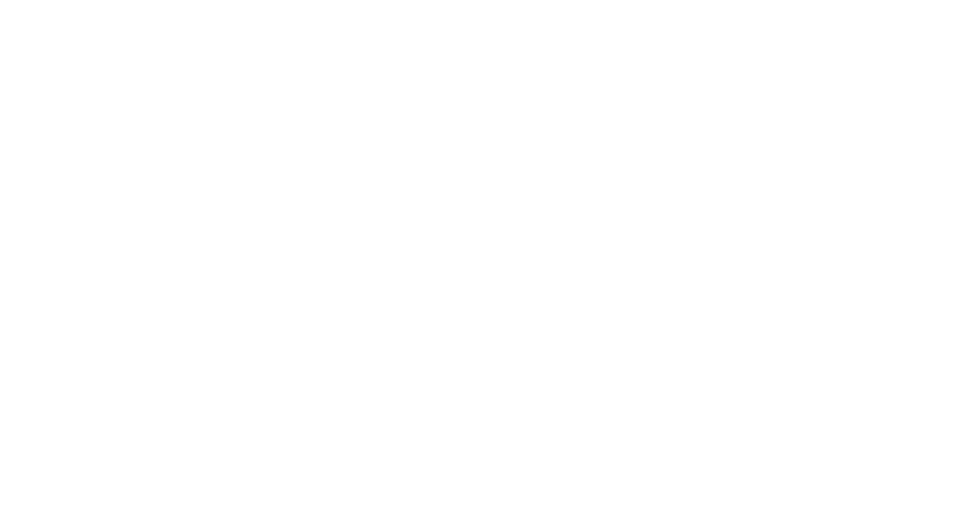
scroll to position [0, 0]
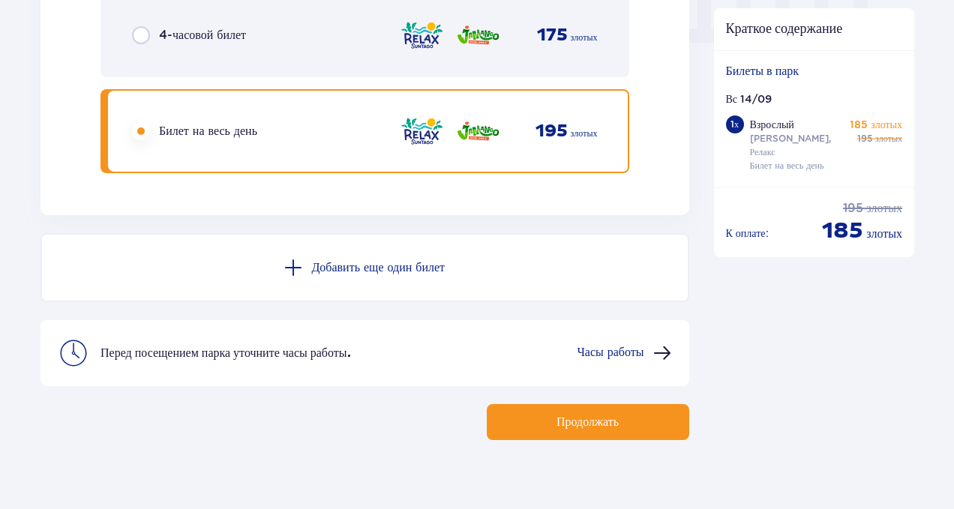
scroll to position [1564, 0]
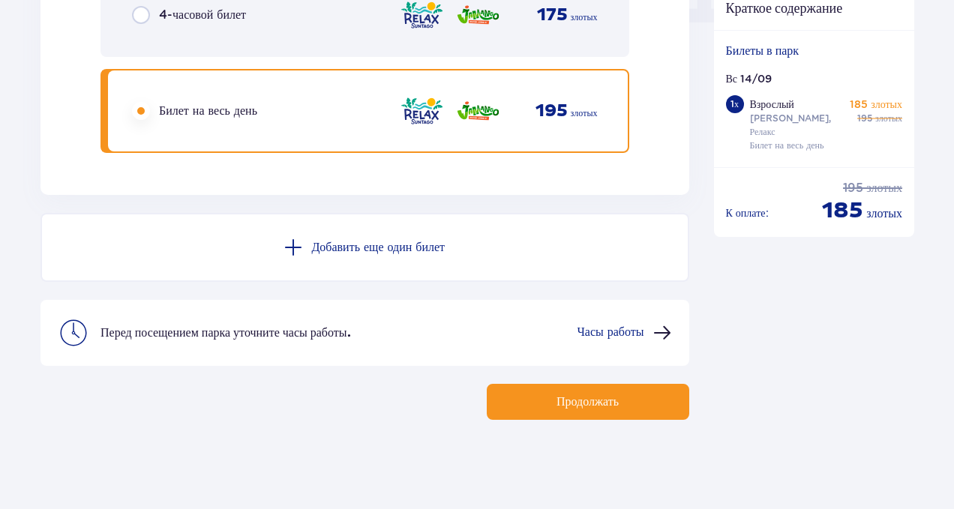
click at [383, 242] on font "Добавить еще один билет" at bounding box center [378, 248] width 134 height 12
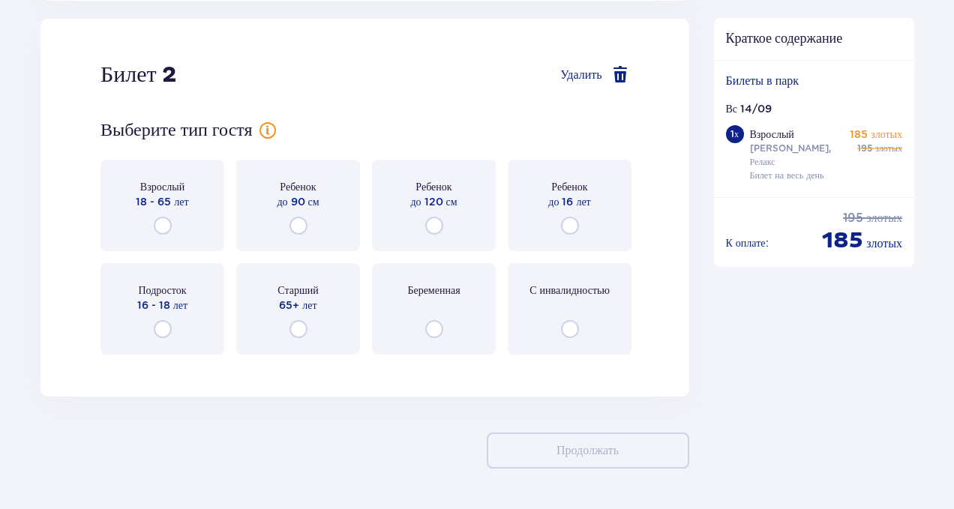
scroll to position [1758, 0]
click at [161, 329] on input "radio" at bounding box center [163, 329] width 18 height 18
radio input "true"
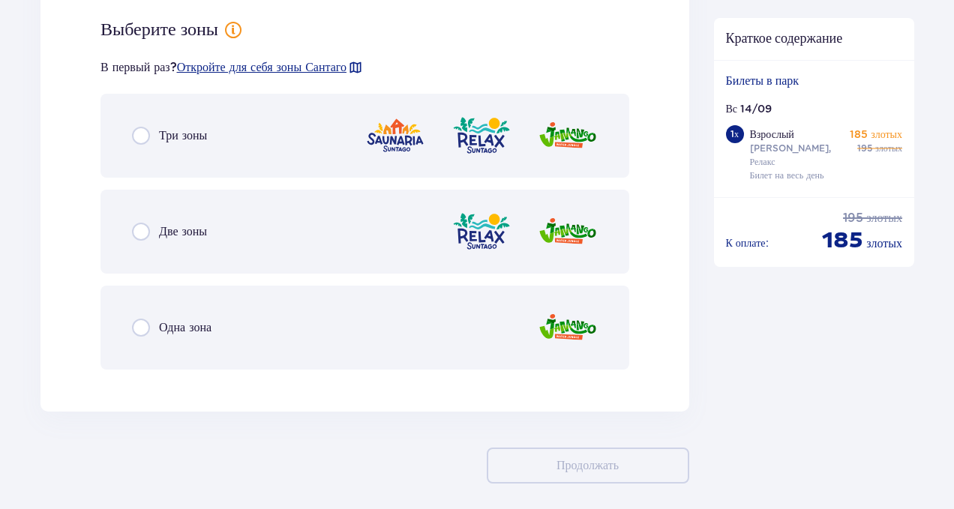
scroll to position [2124, 0]
click at [195, 239] on div "Две зоны" at bounding box center [169, 232] width 75 height 18
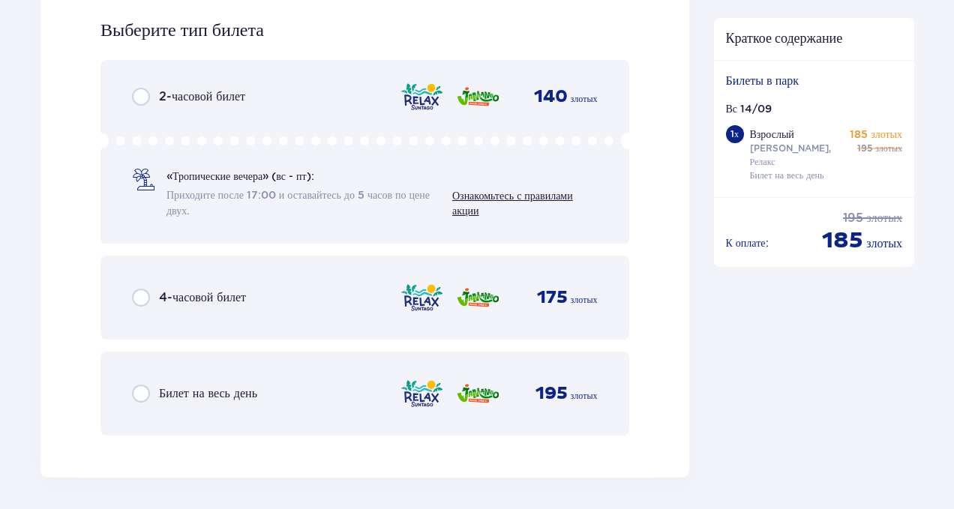
scroll to position [2505, 0]
click at [219, 395] on font "Билет на весь день" at bounding box center [208, 393] width 98 height 14
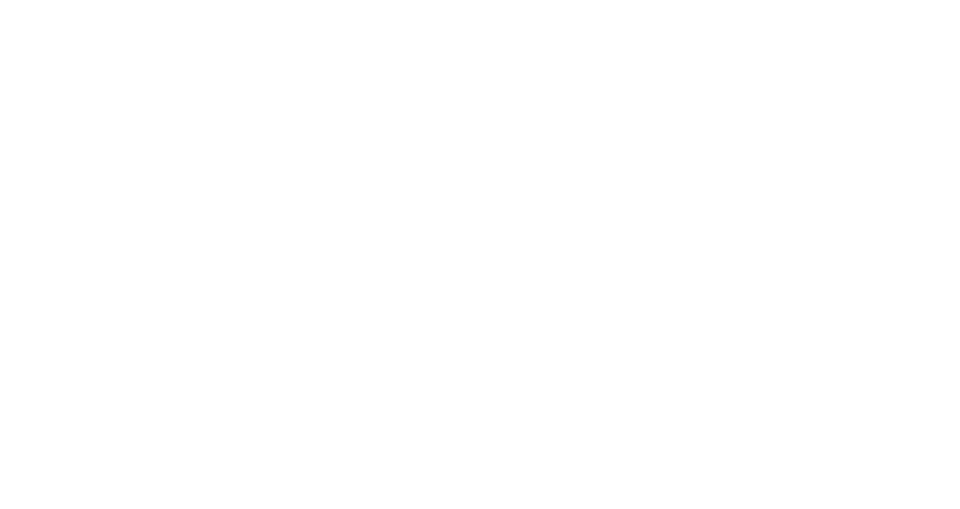
scroll to position [0, 0]
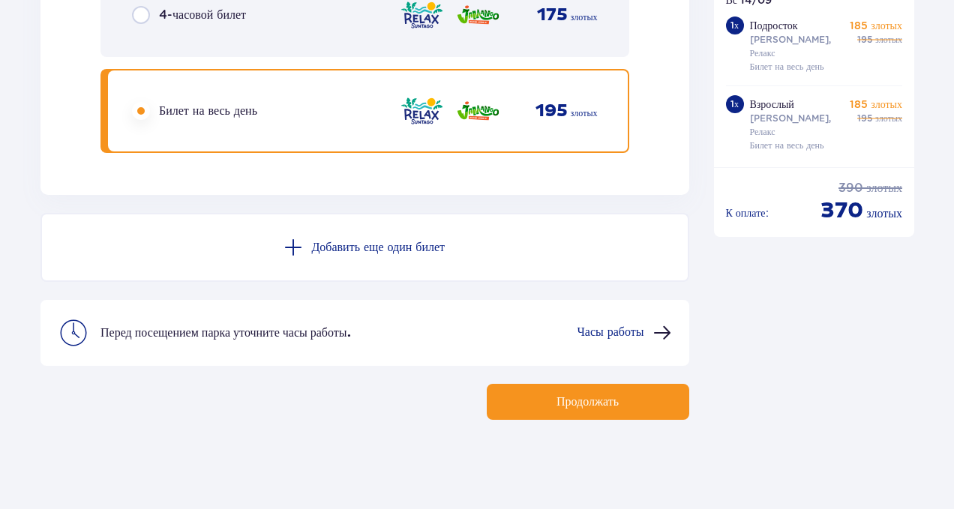
scroll to position [2788, 0]
click at [365, 251] on font "Добавить еще один билет" at bounding box center [378, 247] width 134 height 12
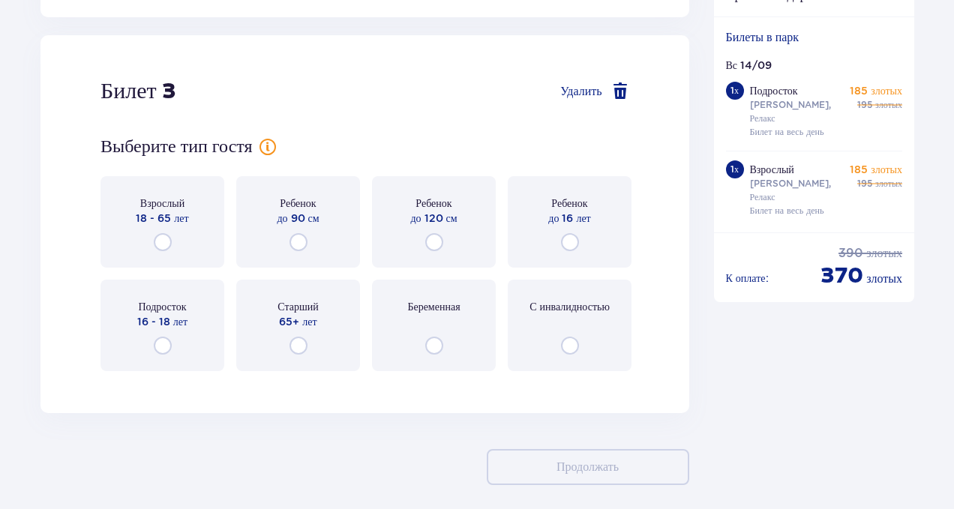
scroll to position [3164, 0]
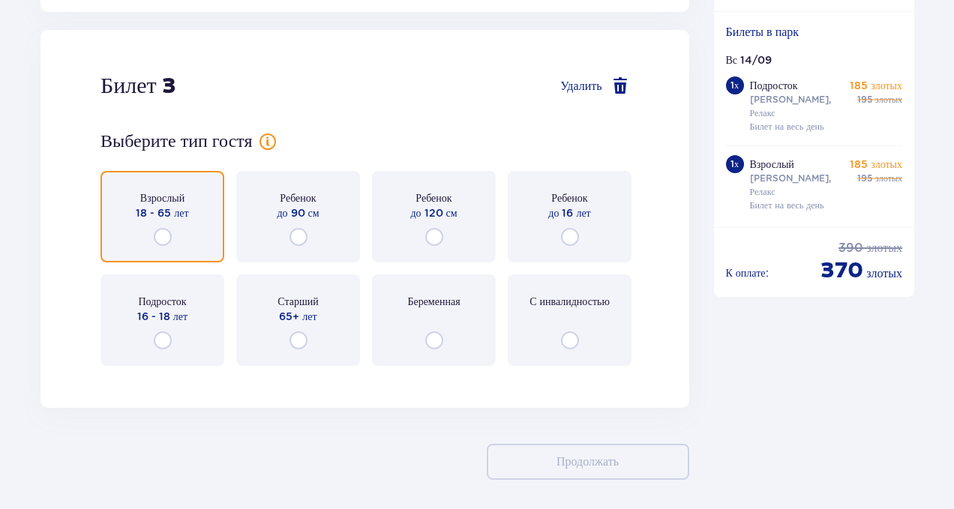
click at [159, 233] on input "radio" at bounding box center [163, 237] width 18 height 18
radio input "true"
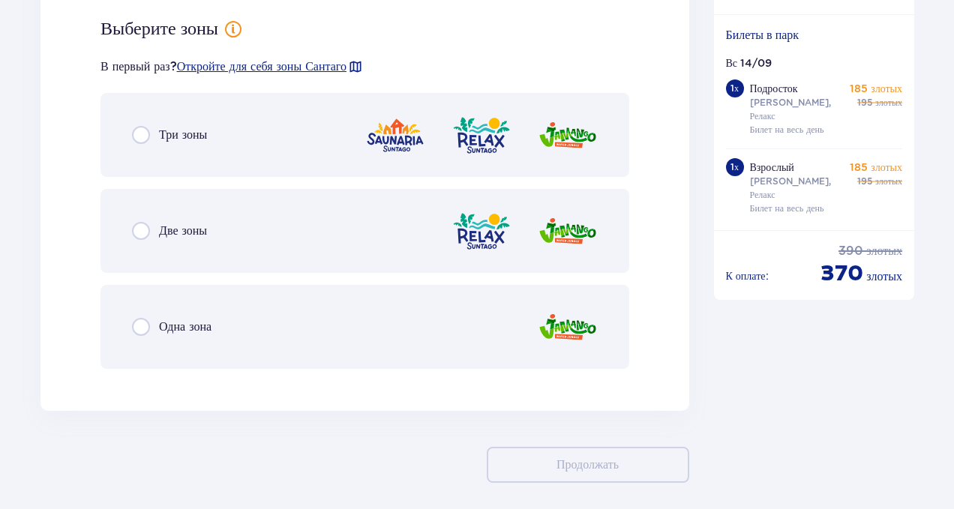
click at [159, 233] on font "Две зоны" at bounding box center [183, 231] width 48 height 14
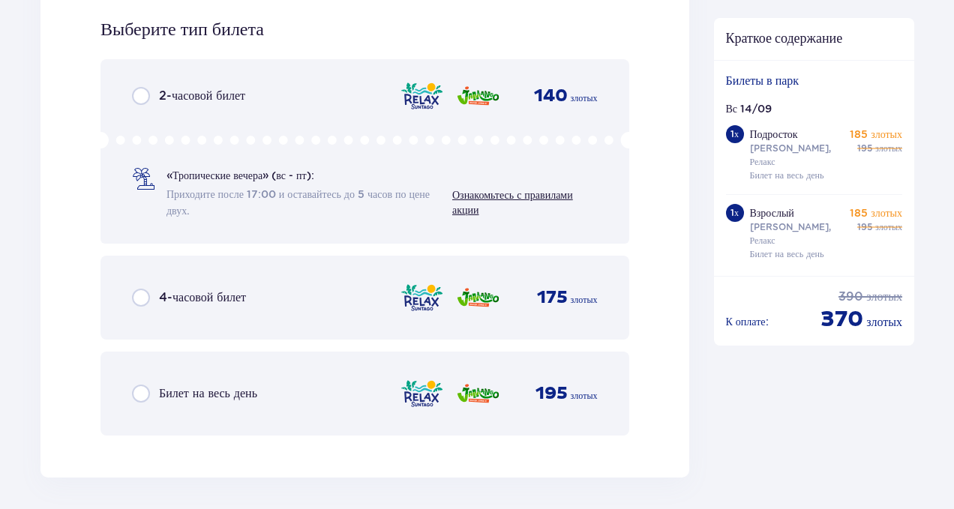
scroll to position [3923, 0]
click at [192, 387] on font "Билет на весь день" at bounding box center [208, 393] width 98 height 14
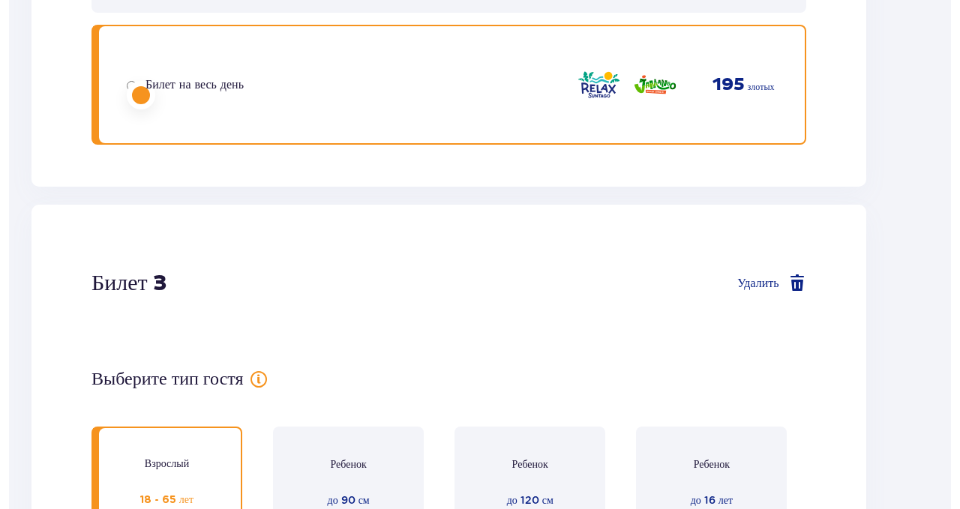
scroll to position [0, 0]
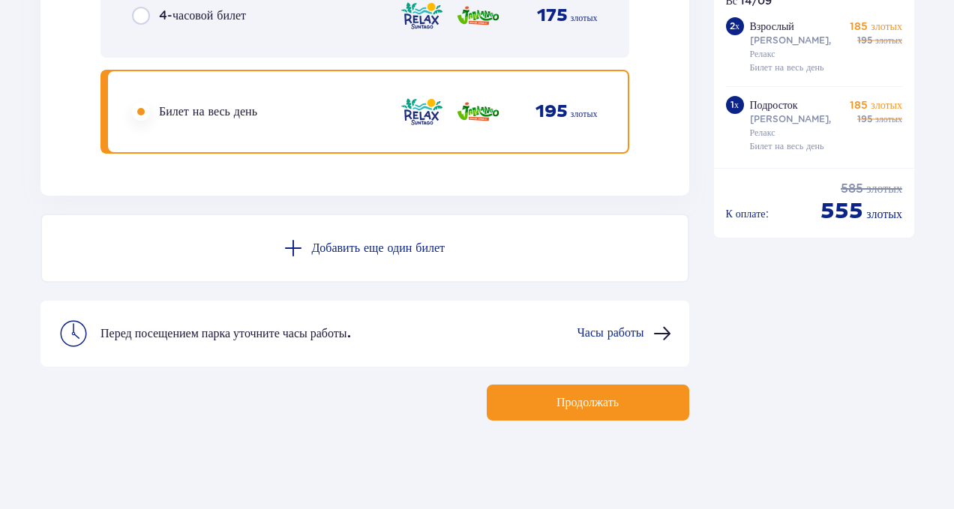
scroll to position [4205, 0]
click at [594, 414] on button "Продолжать" at bounding box center [588, 402] width 203 height 36
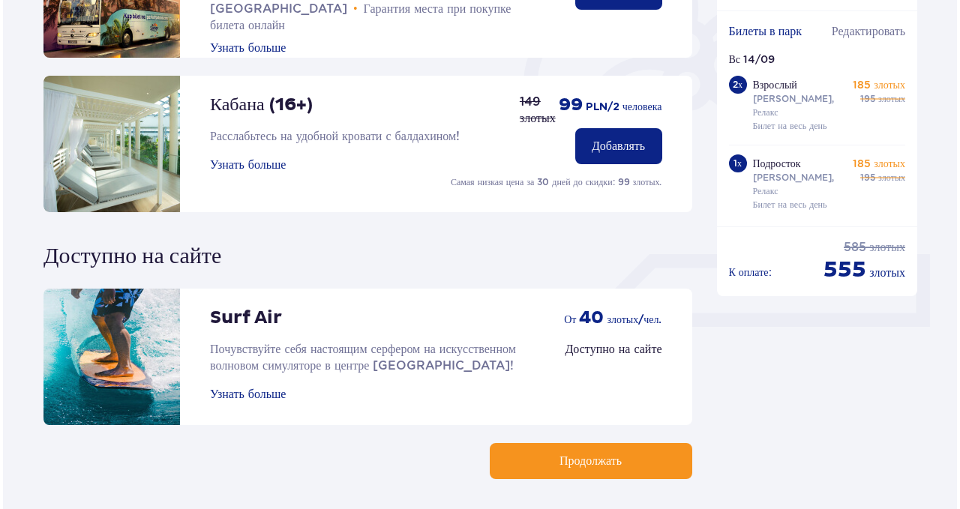
scroll to position [450, 0]
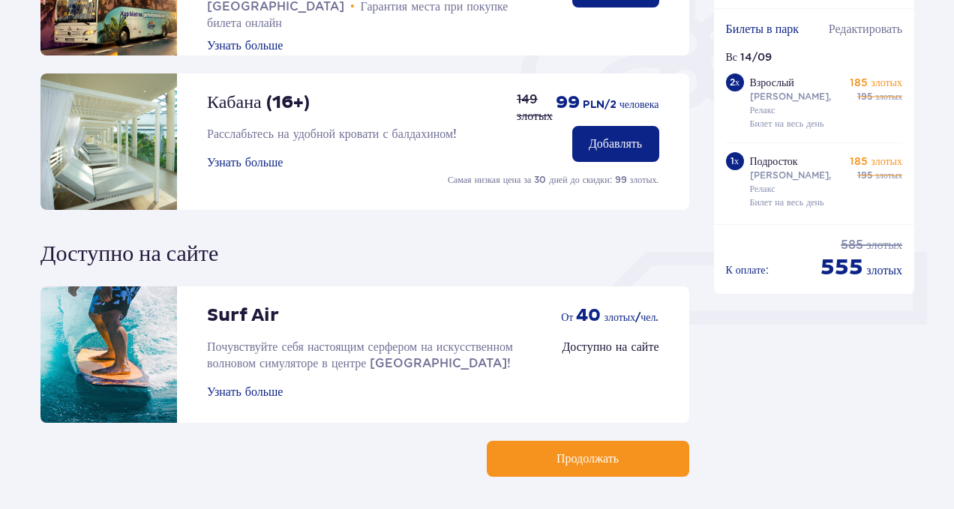
click at [268, 161] on font "Узнать больше" at bounding box center [245, 163] width 76 height 12
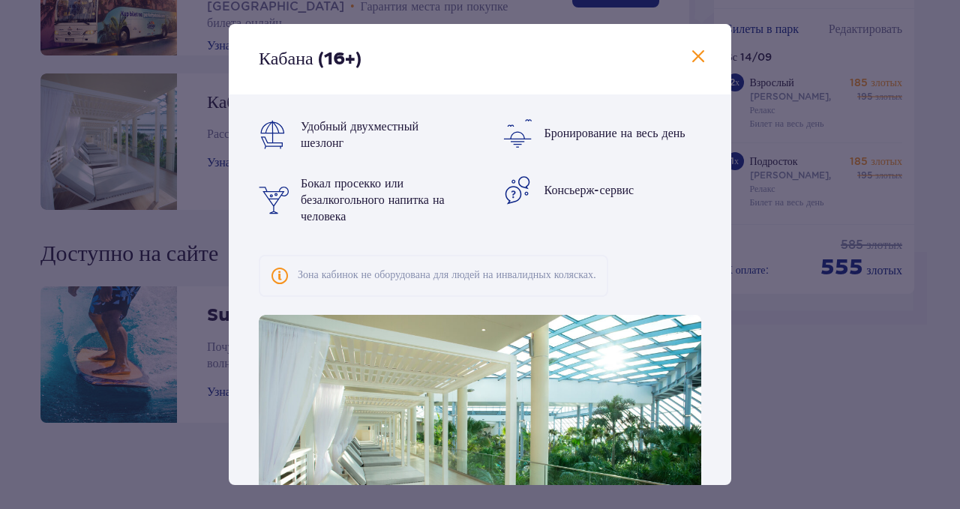
click at [695, 60] on span at bounding box center [698, 57] width 18 height 18
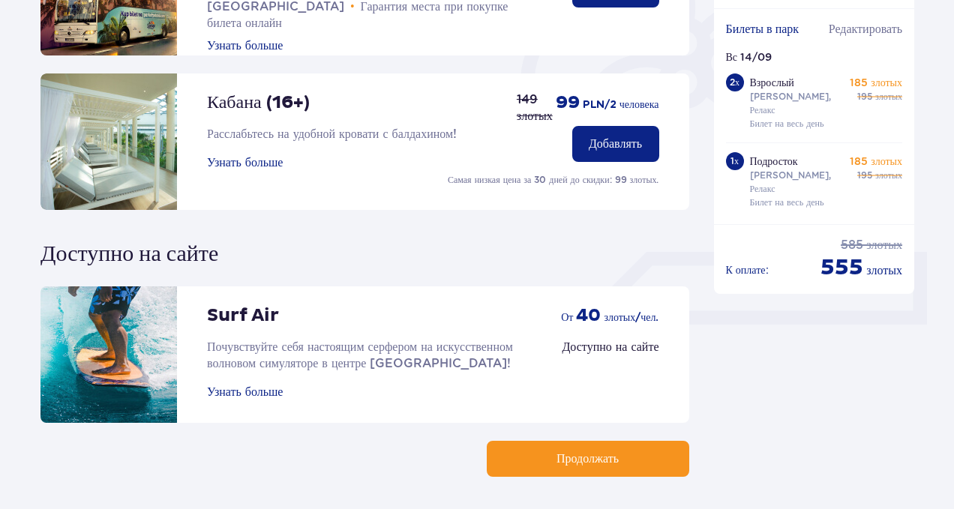
click at [250, 392] on font "Узнать больше" at bounding box center [245, 392] width 76 height 12
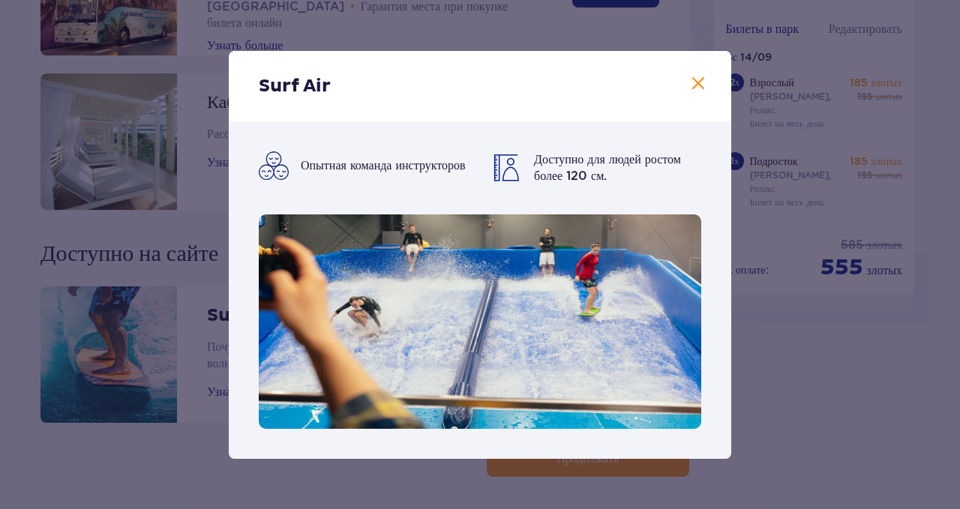
click at [703, 85] on span at bounding box center [698, 84] width 18 height 18
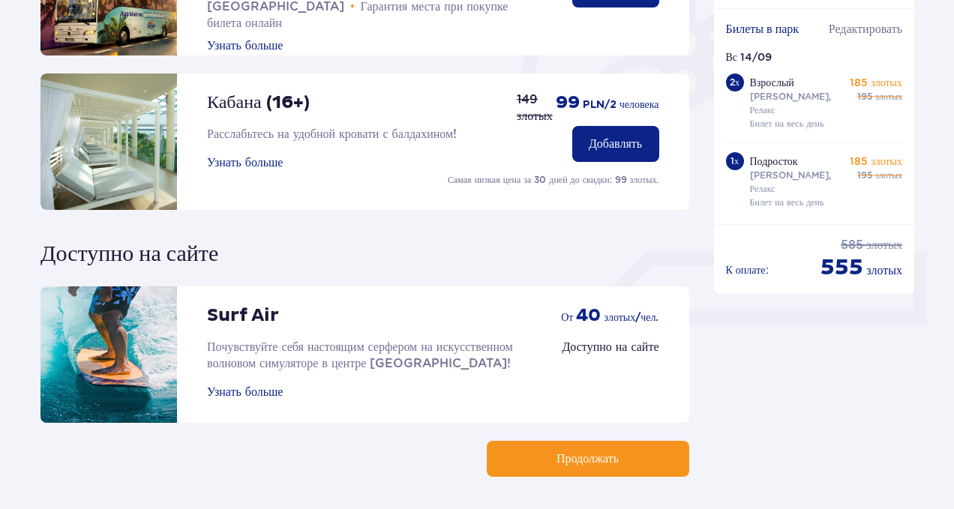
click at [592, 469] on button "Продолжать" at bounding box center [588, 459] width 203 height 36
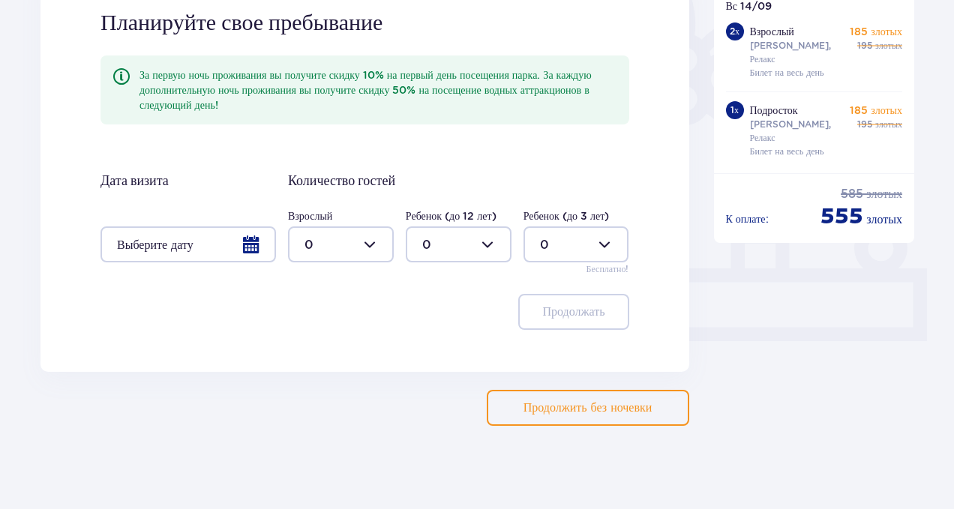
scroll to position [440, 0]
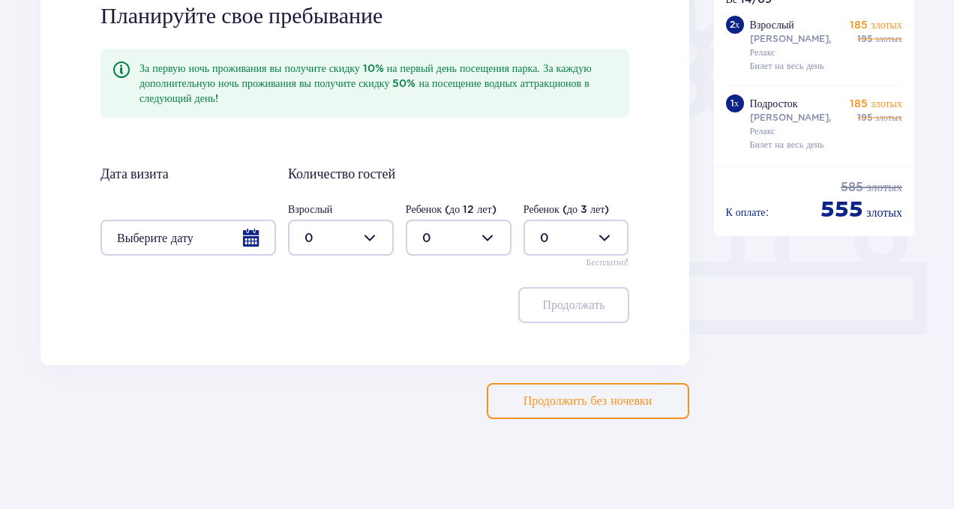
click at [581, 408] on font "Продолжить без ночевки" at bounding box center [588, 401] width 129 height 17
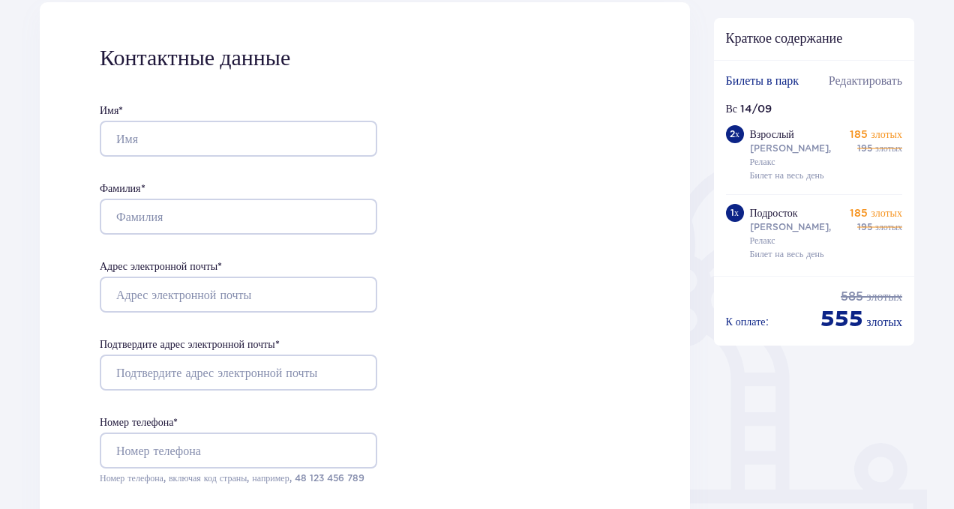
scroll to position [210, 0]
